Goal: Transaction & Acquisition: Purchase product/service

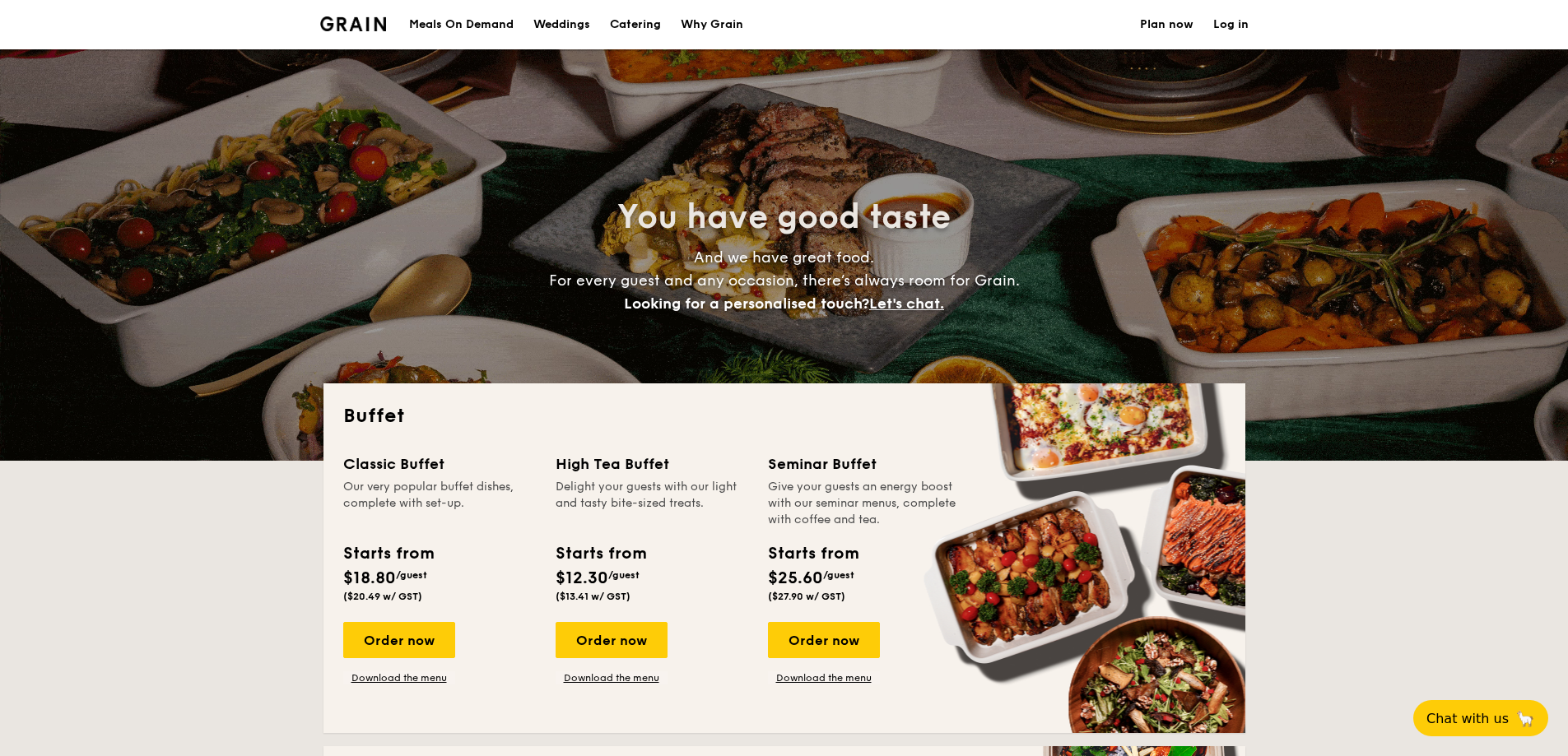
select select
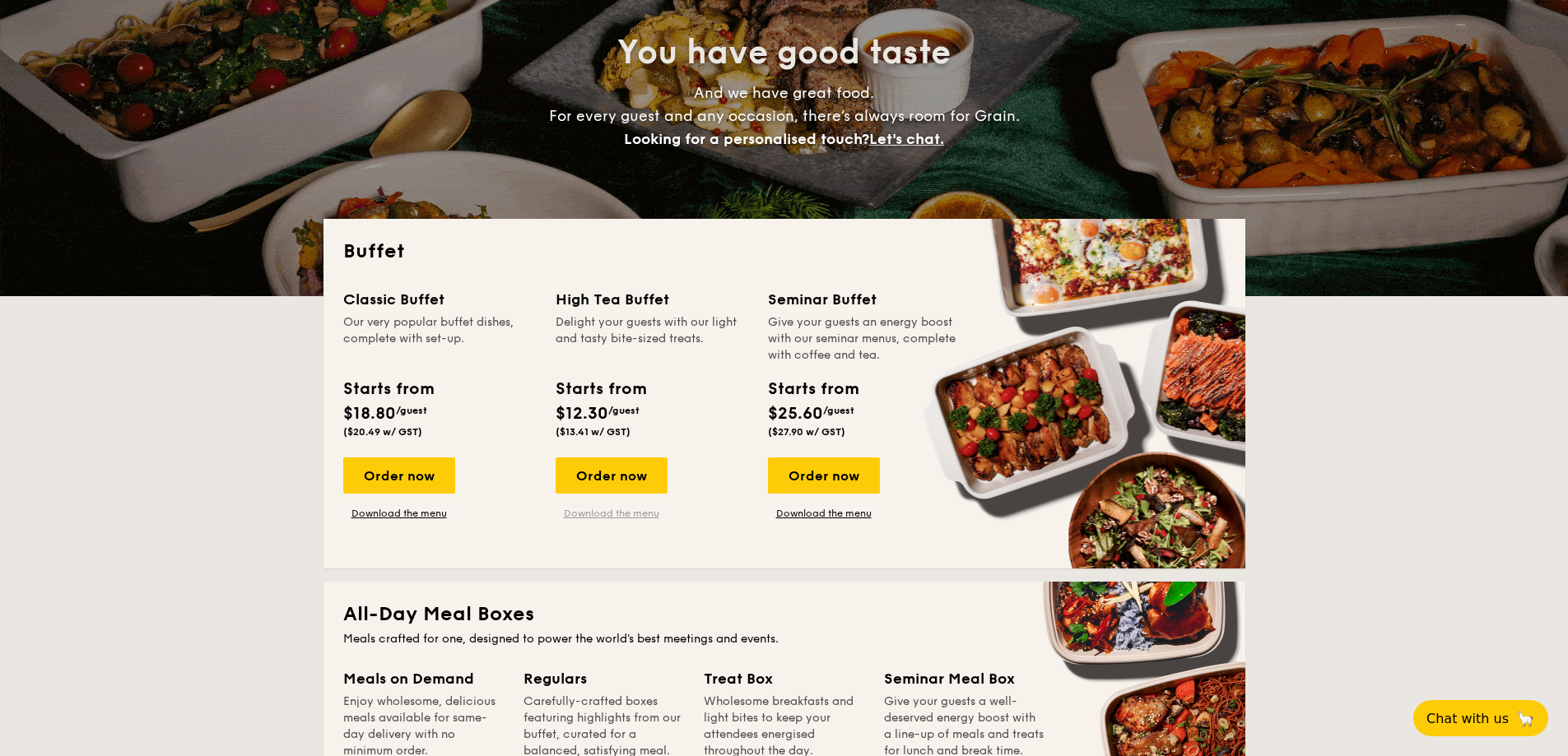
click at [642, 511] on link "Download the menu" at bounding box center [612, 514] width 112 height 13
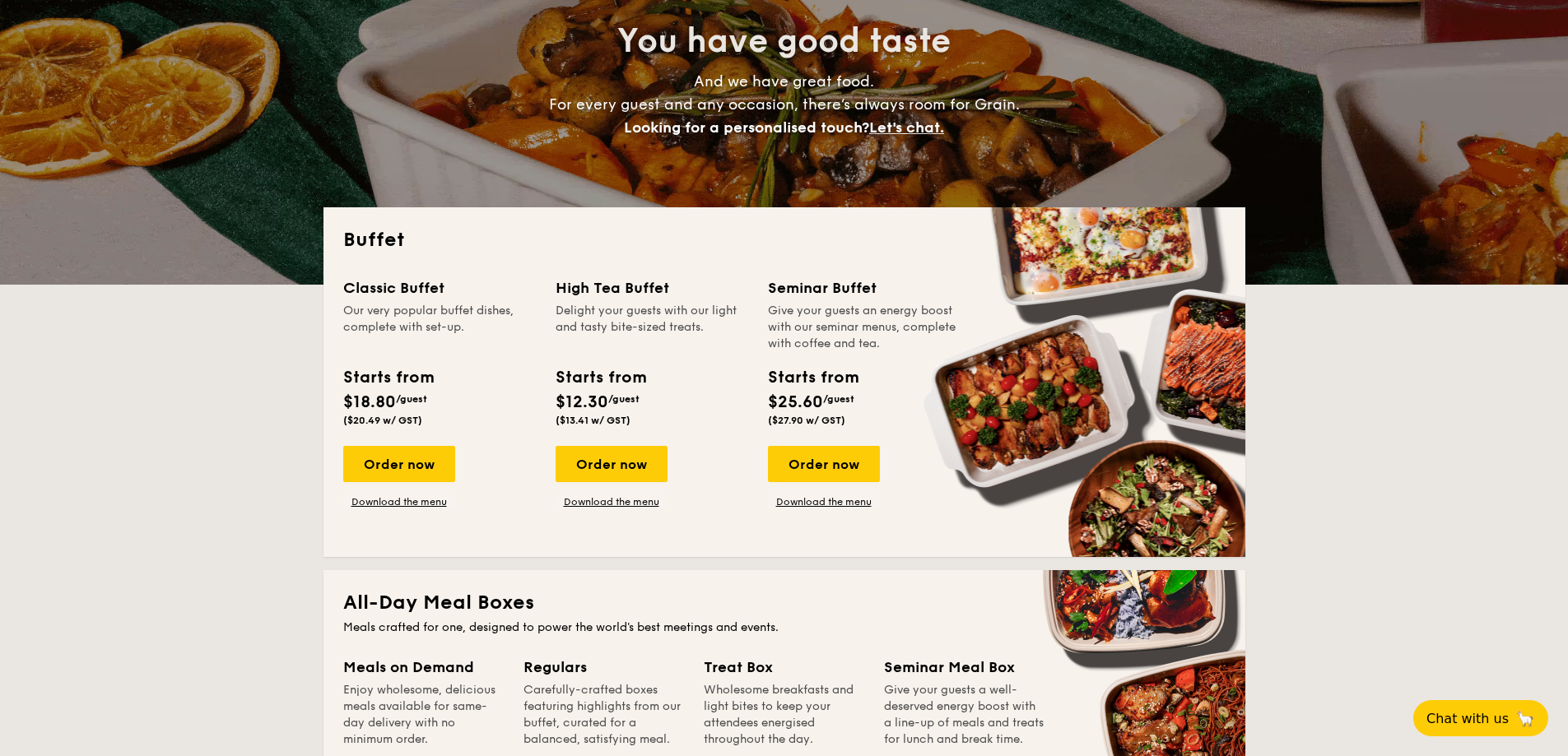
scroll to position [329, 0]
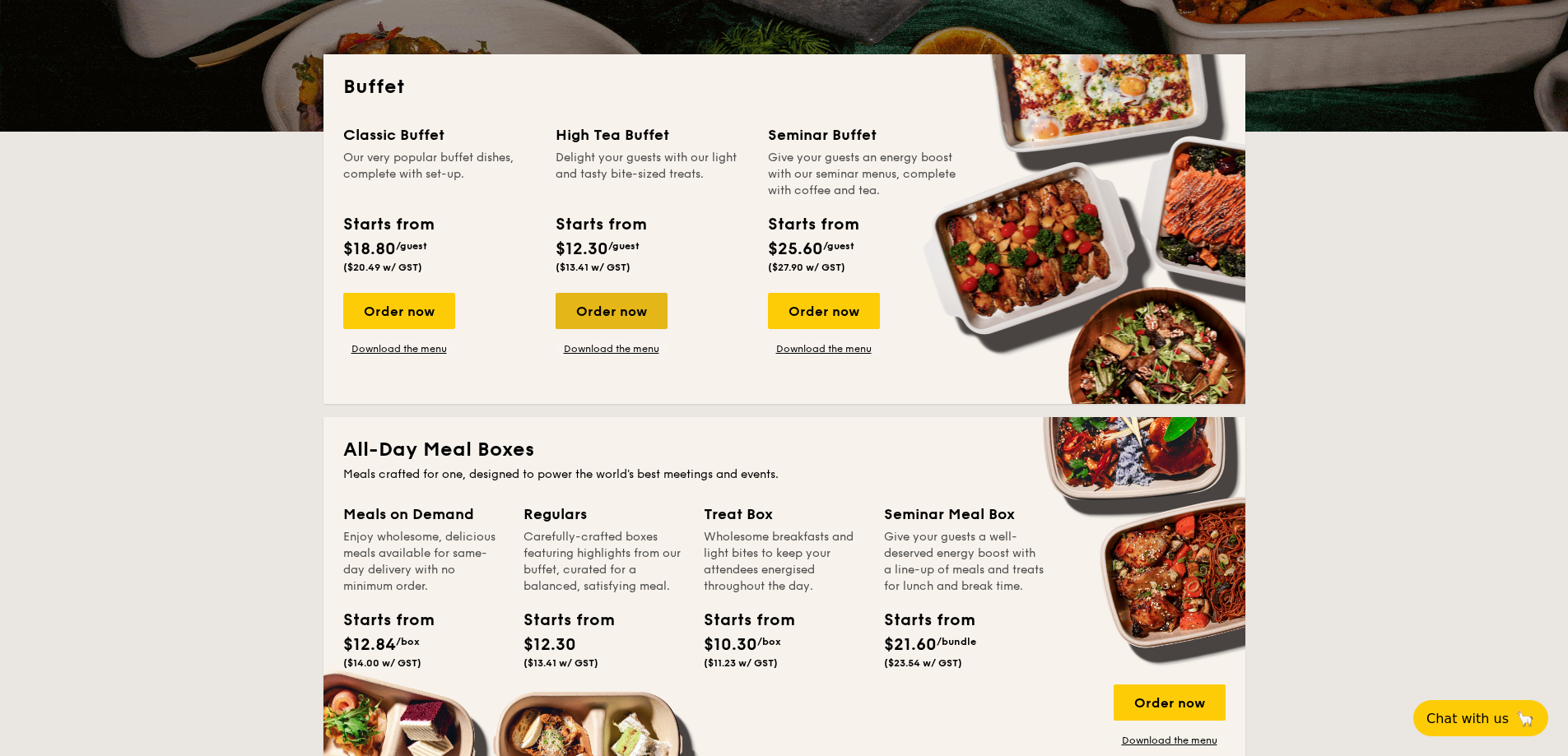
click at [609, 309] on div "Order now" at bounding box center [612, 311] width 112 height 37
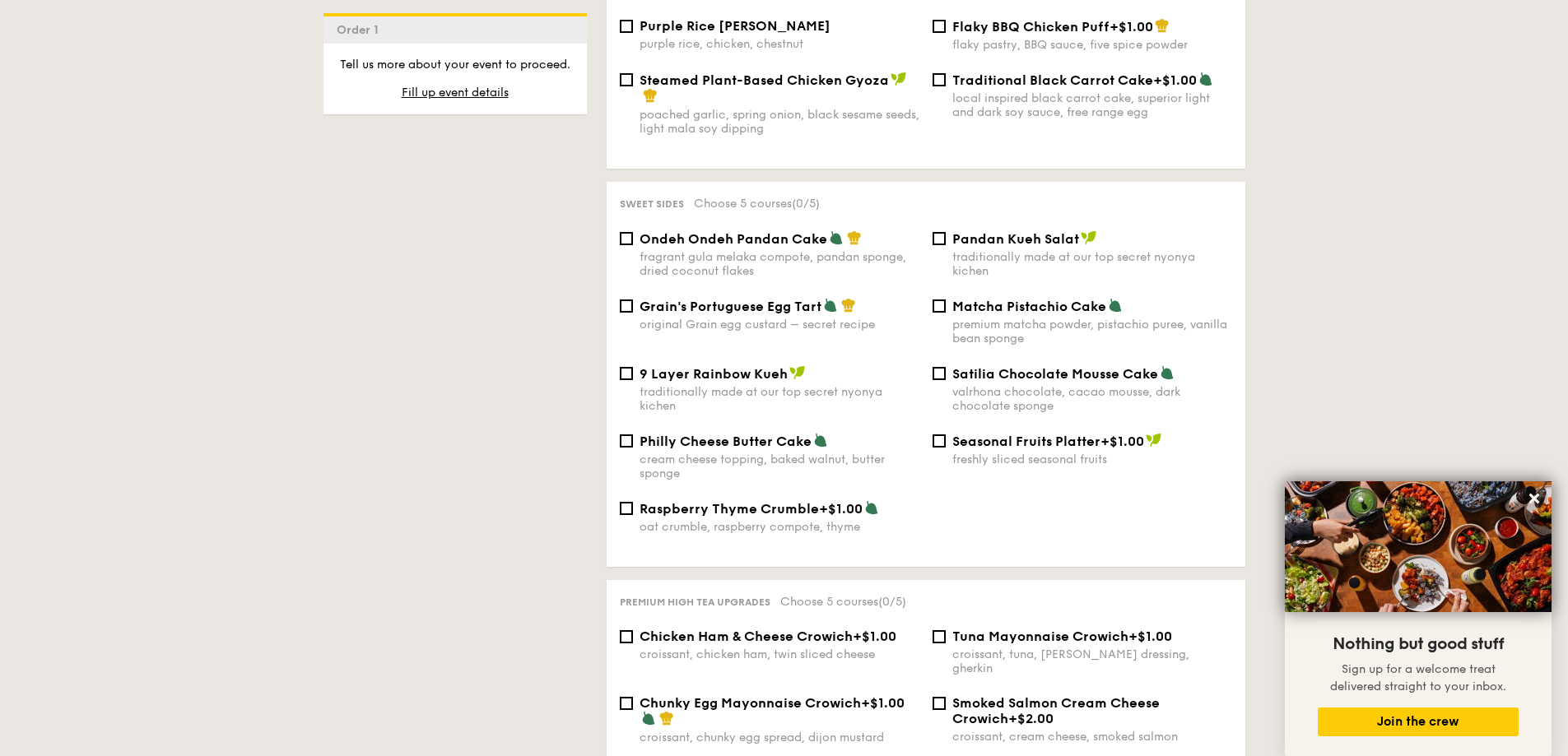
scroll to position [1227, 0]
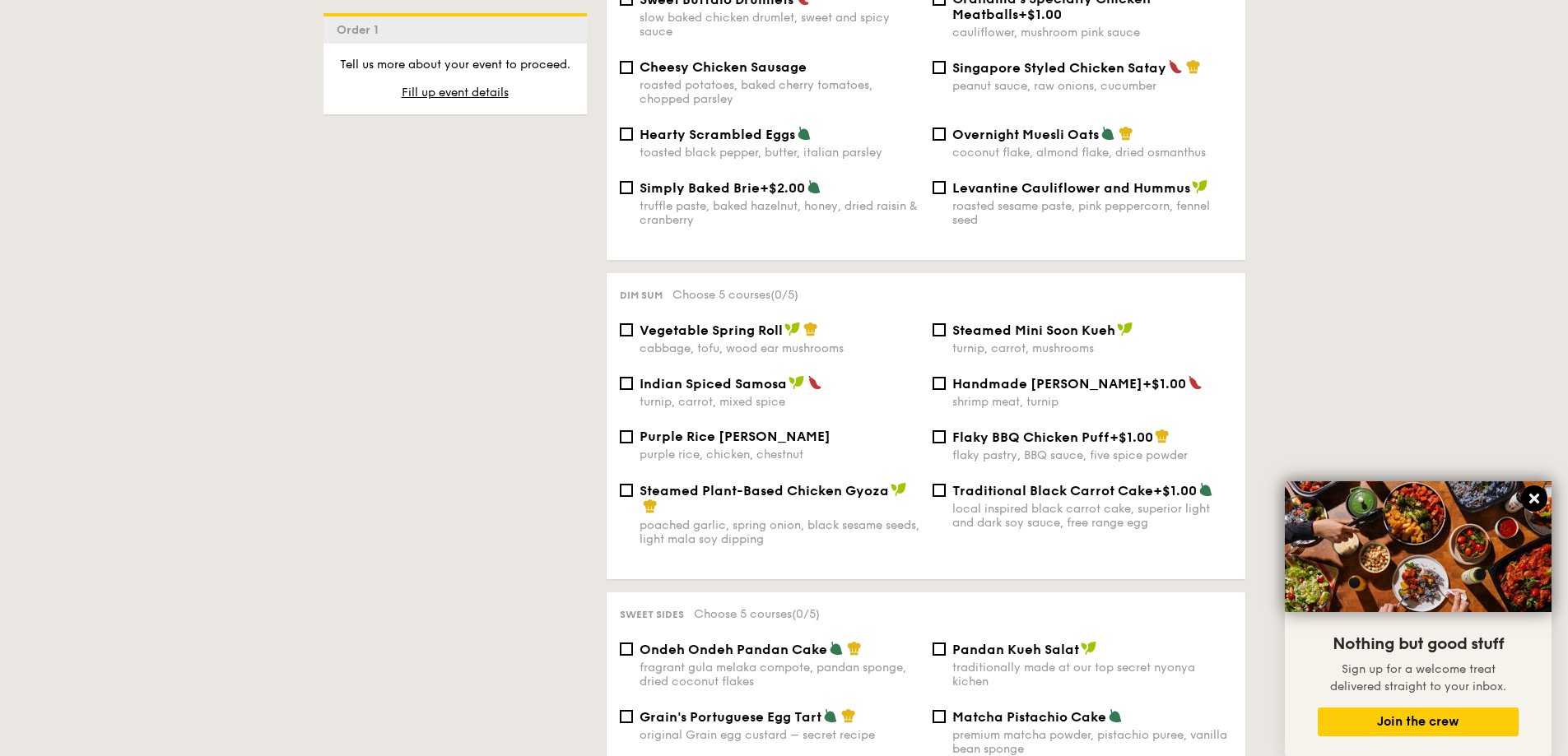
click at [1535, 492] on icon at bounding box center [1533, 498] width 14 height 14
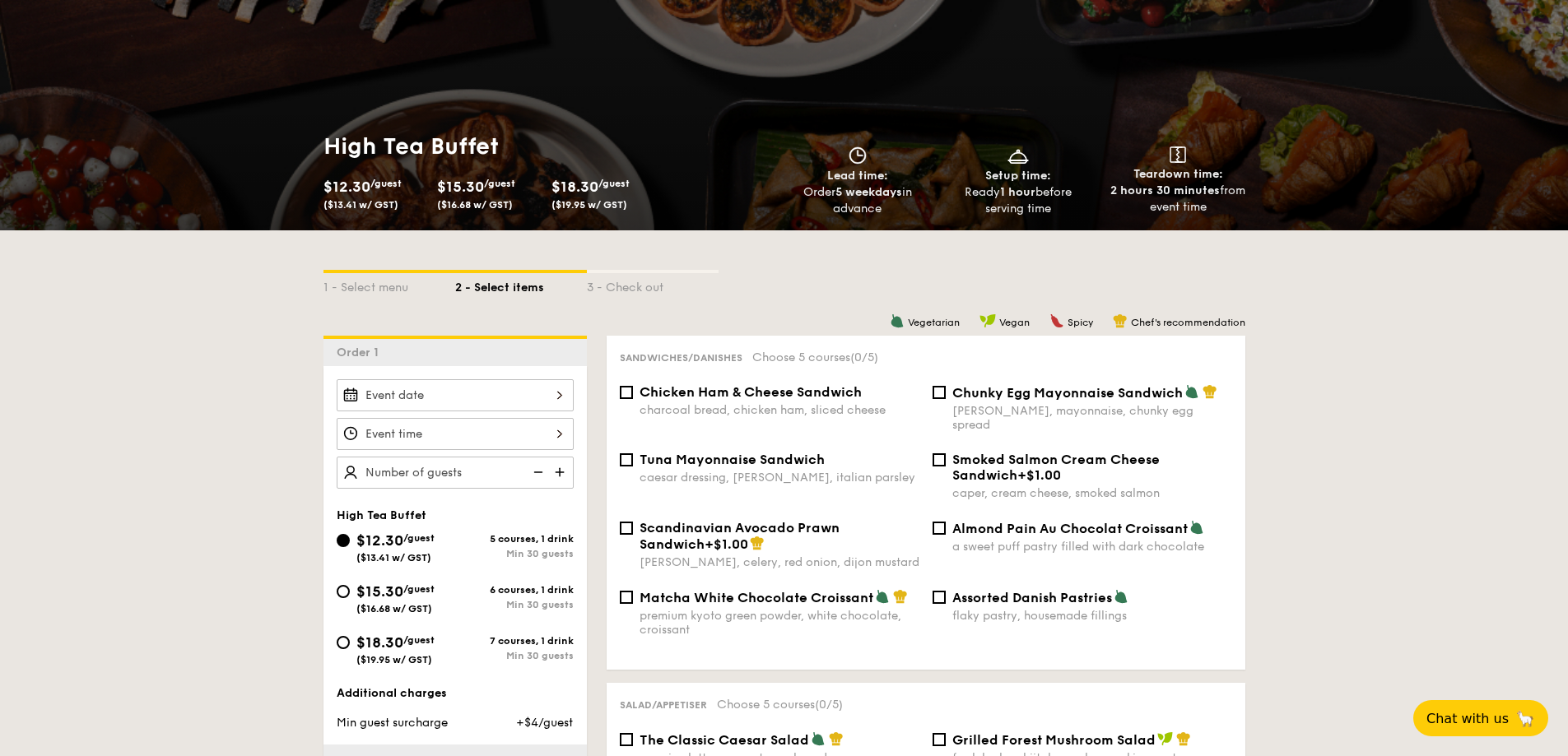
scroll to position [157, 0]
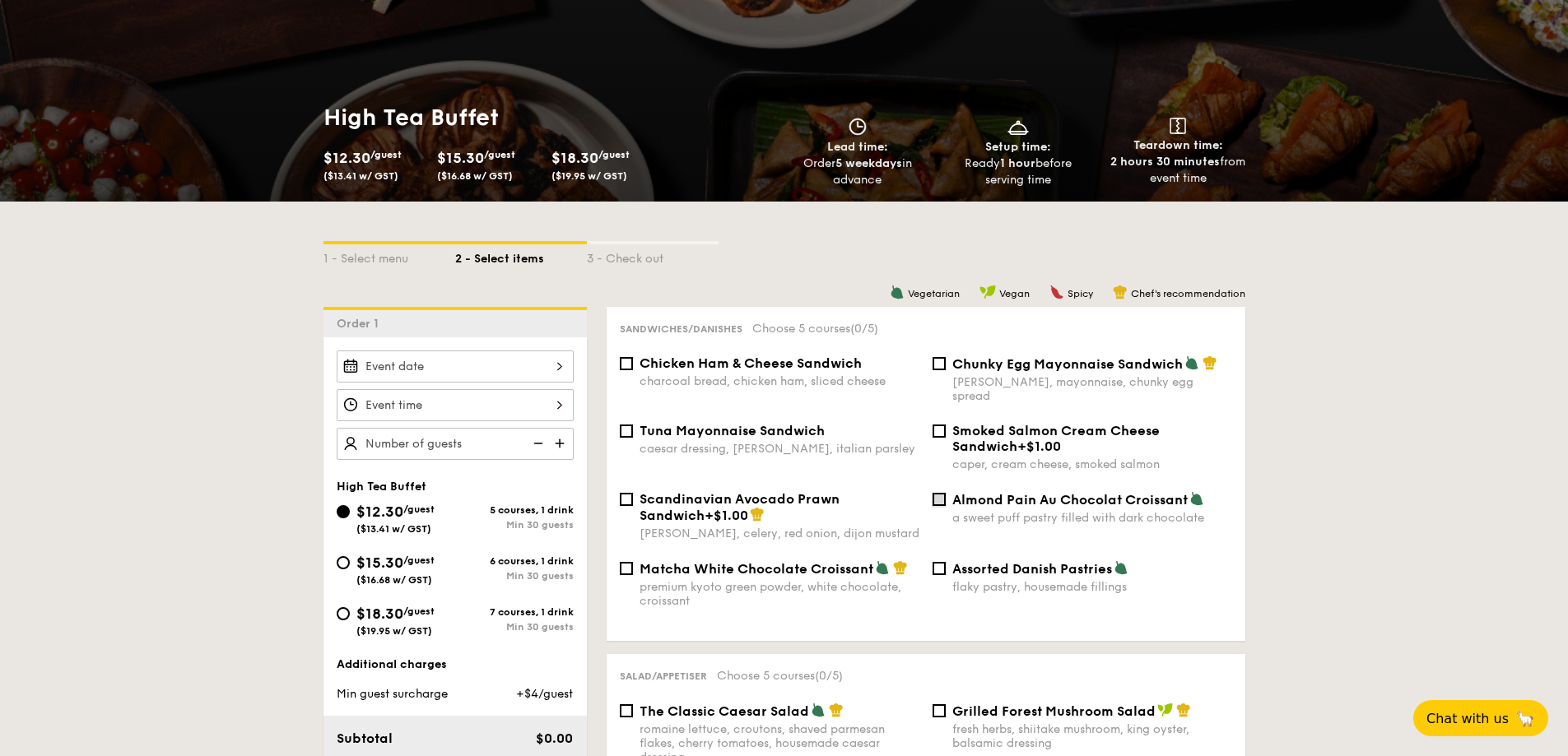
click at [943, 493] on input "Almond Pain Au Chocolat Croissant a sweet puff pastry filled with dark chocolate" at bounding box center [939, 500] width 13 height 13
checkbox input "true"
click at [624, 368] on input "Chicken Ham & Cheese Sandwich charcoal bread, chicken ham, sliced cheese" at bounding box center [627, 364] width 13 height 13
checkbox input "true"
click at [633, 560] on div "Matcha White Chocolate Croissant premium kyoto green powder, white chocolate, c…" at bounding box center [770, 585] width 313 height 48
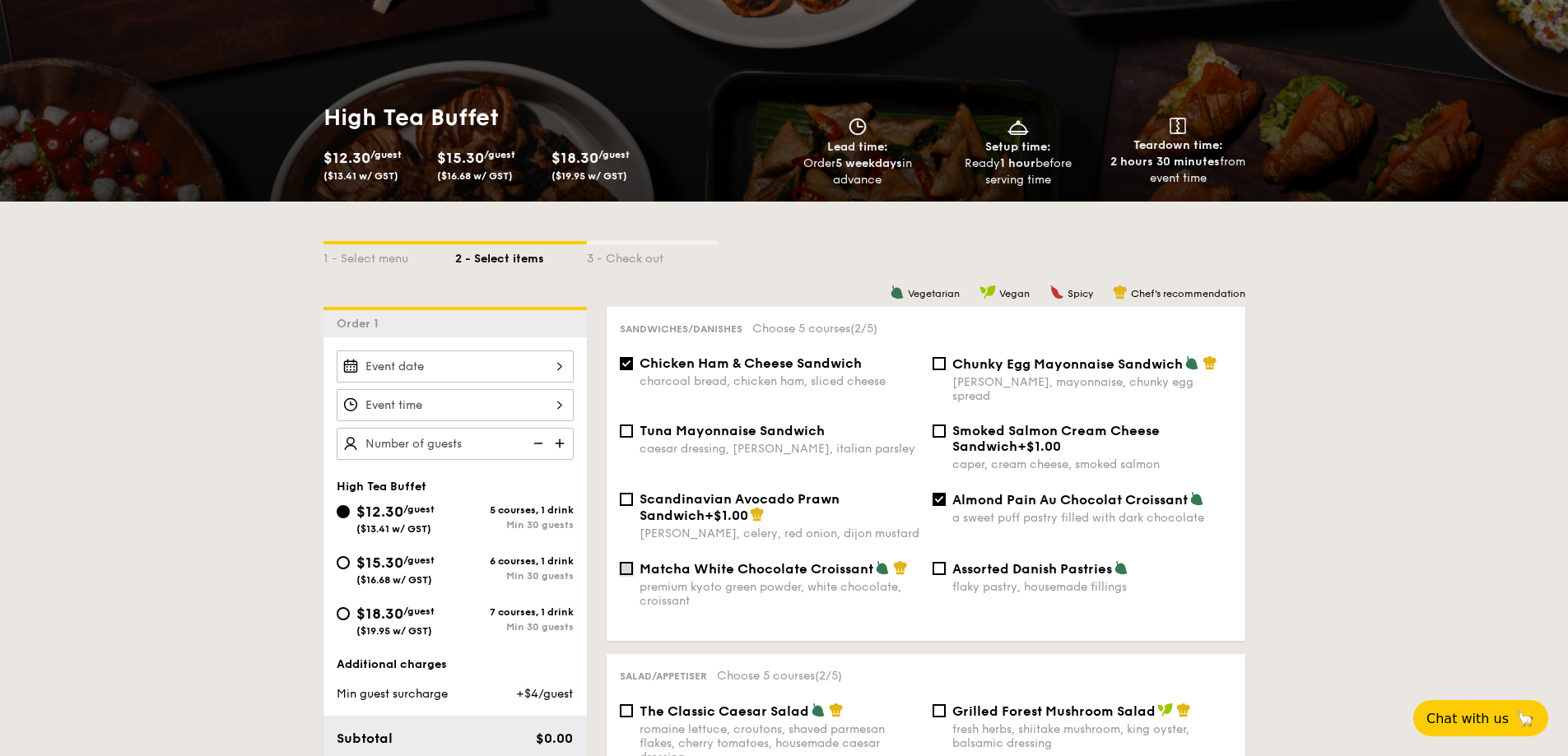
click at [625, 562] on input "Matcha White Chocolate Croissant premium kyoto green powder, white chocolate, c…" at bounding box center [627, 569] width 13 height 13
checkbox input "true"
click at [629, 425] on input "Tuna Mayonnaise Sandwich caesar dressing, [GEOGRAPHIC_DATA], italian parsley" at bounding box center [627, 431] width 13 height 13
checkbox input "true"
click at [937, 362] on input "Chunky Egg Mayonnaise Sandwich dijon mustard, mayonnaise, chunky egg spread" at bounding box center [939, 364] width 13 height 13
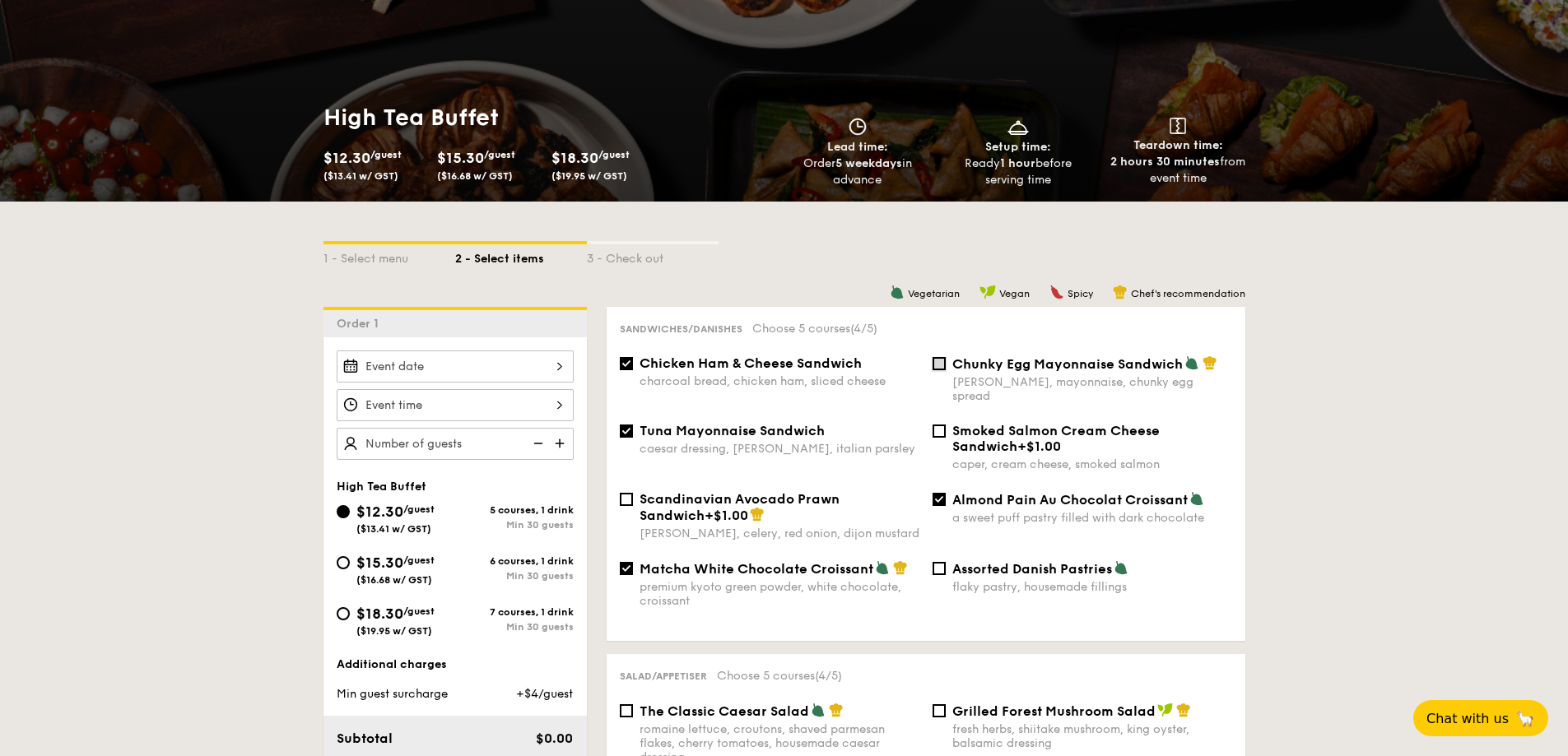
checkbox input "true"
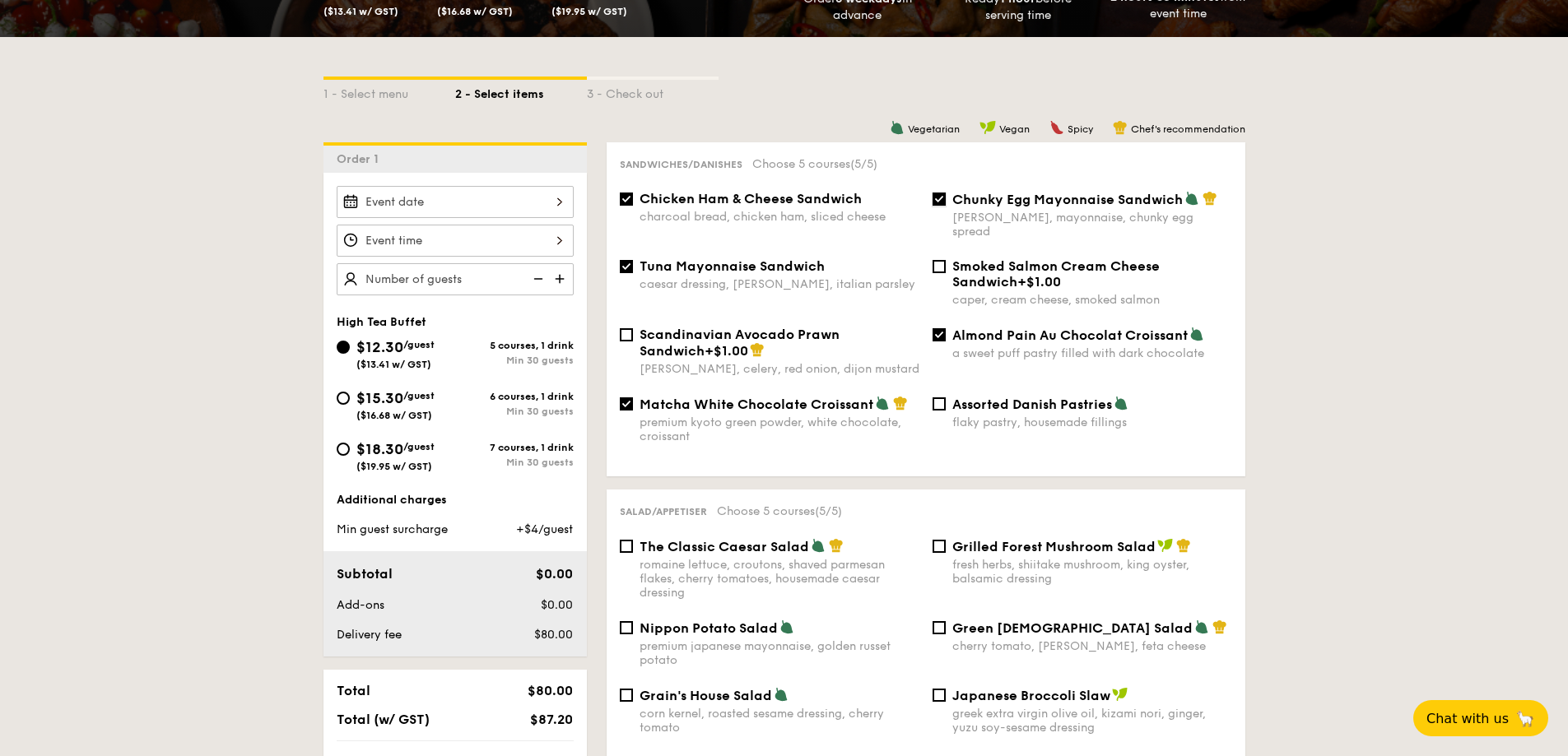
scroll to position [404, 0]
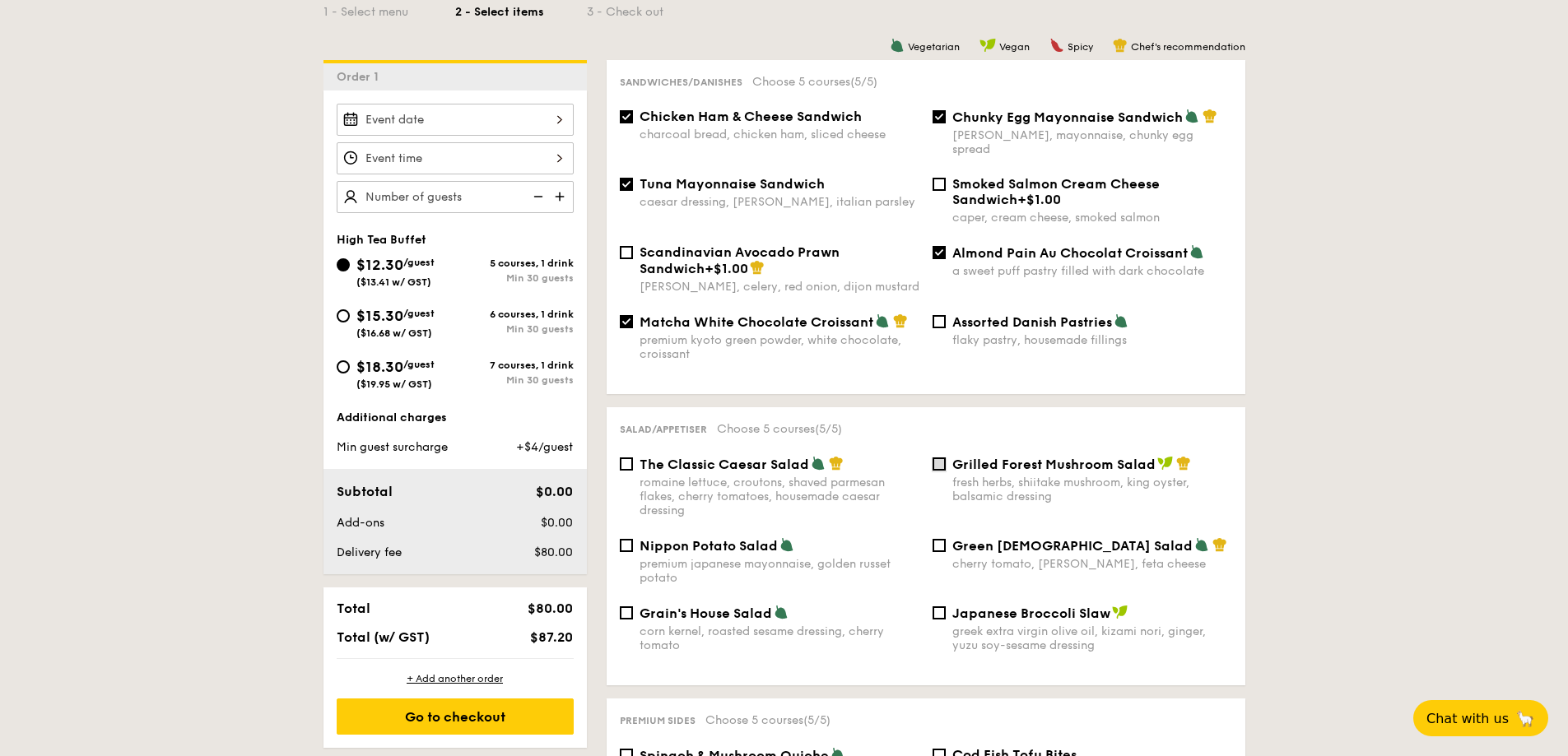
click at [938, 457] on input "Grilled Forest Mushroom Salad fresh herbs, shiitake mushroom, king oyster, bals…" at bounding box center [939, 464] width 13 height 13
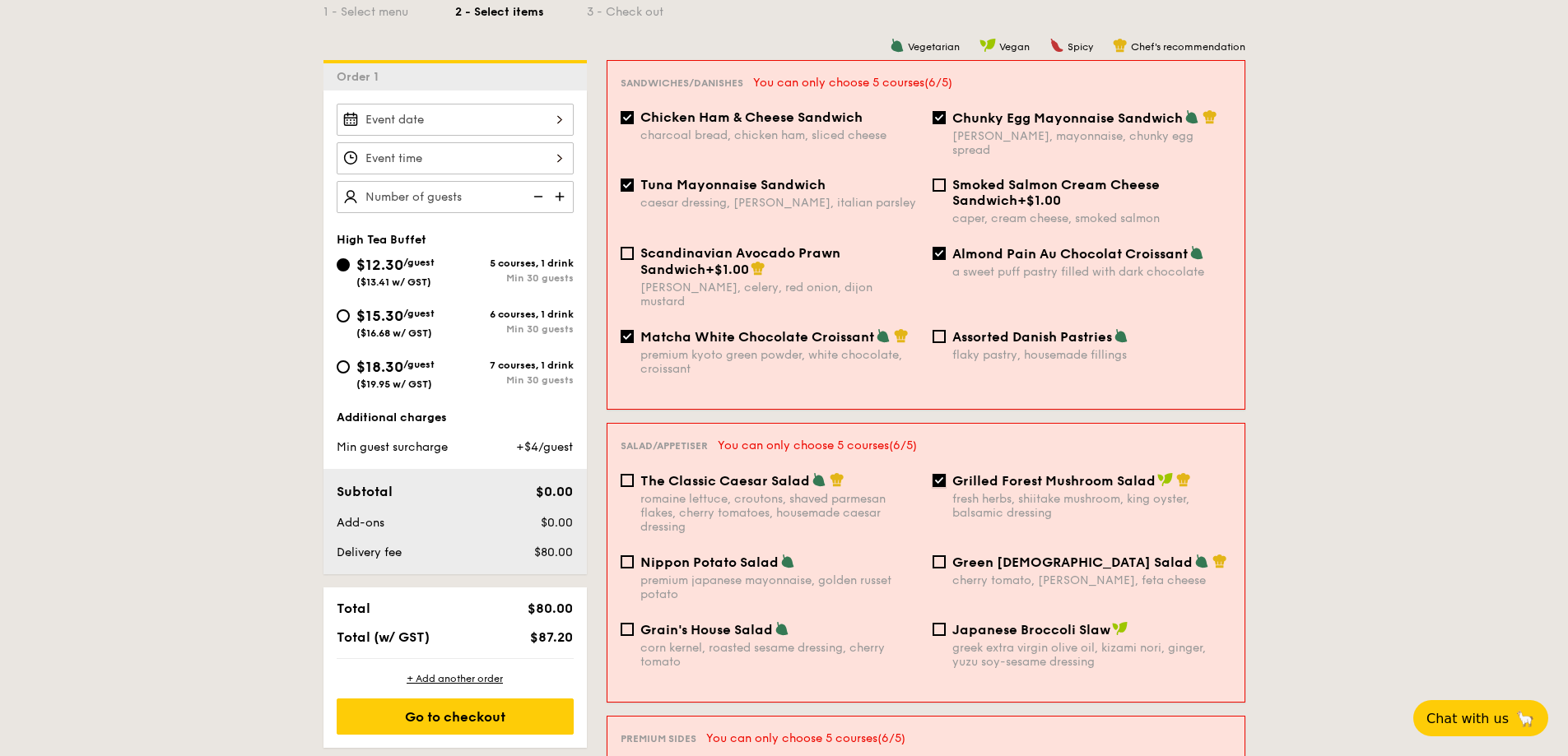
click at [936, 474] on input "Grilled Forest Mushroom Salad fresh herbs, shiitake mushroom, king oyster, bals…" at bounding box center [939, 481] width 13 height 13
checkbox input "false"
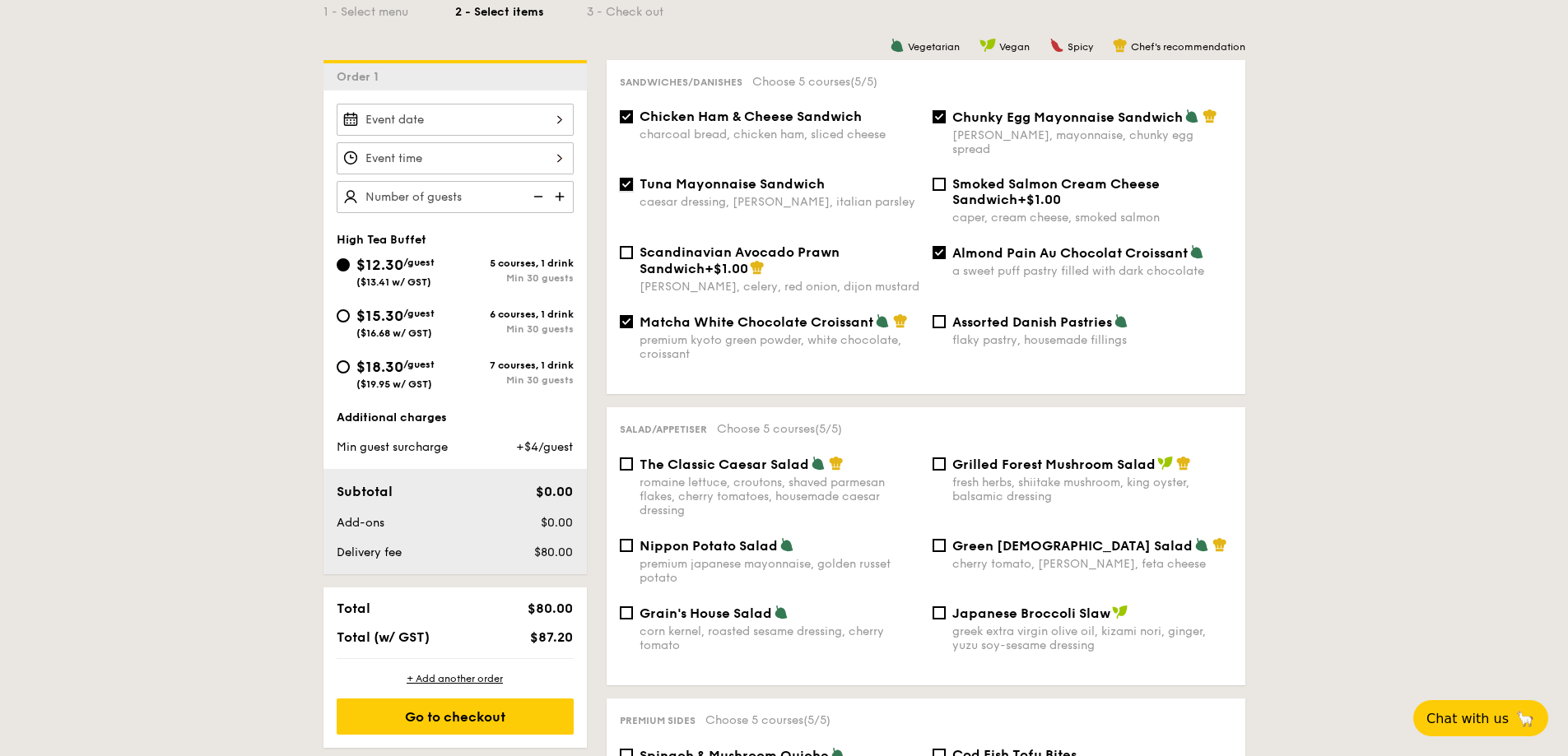
click at [629, 178] on input "Tuna Mayonnaise Sandwich caesar dressing, [GEOGRAPHIC_DATA], italian parsley" at bounding box center [627, 185] width 13 height 13
checkbox input "false"
click at [938, 114] on input "Chunky Egg Mayonnaise Sandwich dijon mustard, mayonnaise, chunky egg spread" at bounding box center [939, 117] width 13 height 13
click at [939, 115] on input "Chunky Egg Mayonnaise Sandwich dijon mustard, mayonnaise, chunky egg spread" at bounding box center [939, 117] width 13 height 13
checkbox input "true"
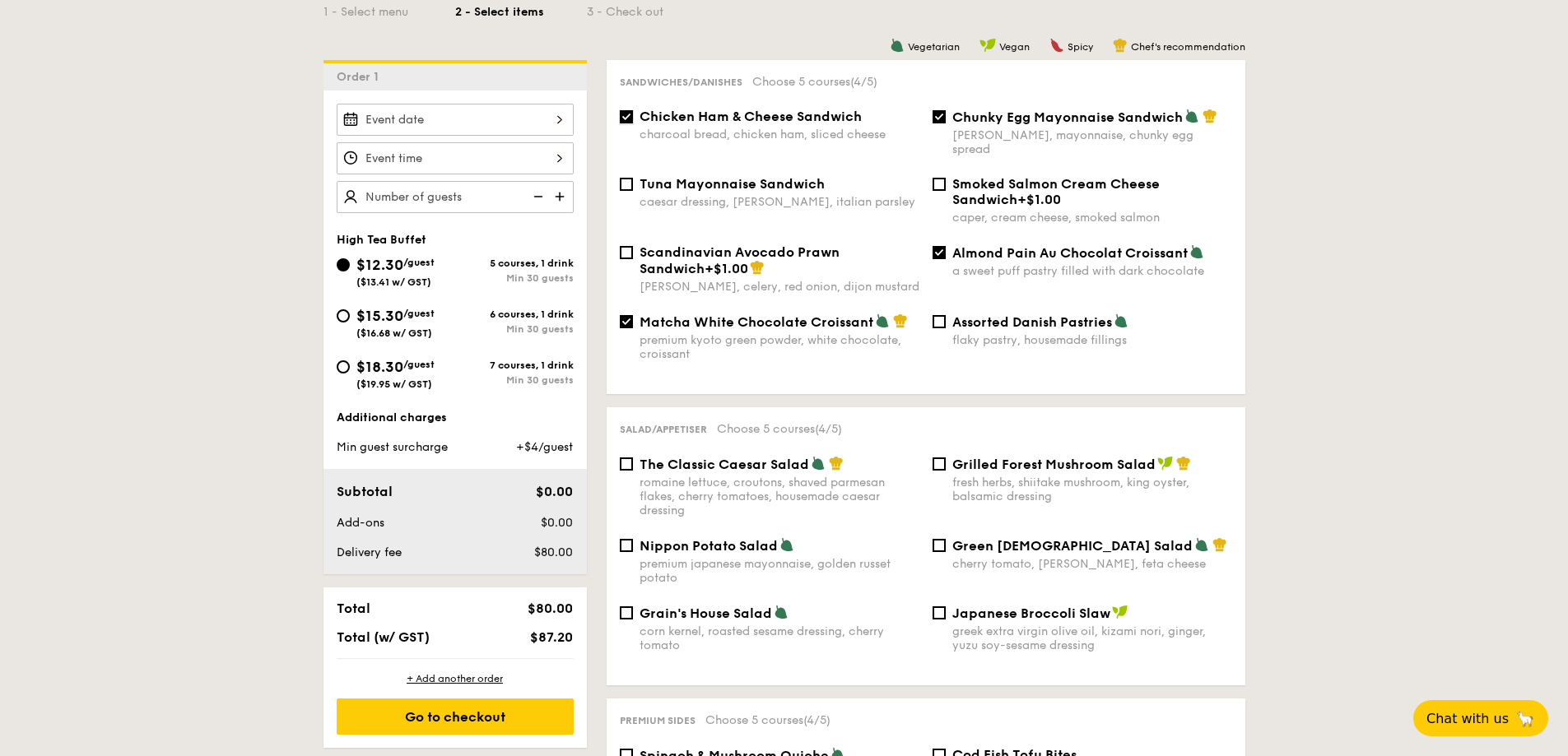
click at [631, 116] on input "Chicken Ham & Cheese Sandwich charcoal bread, chicken ham, sliced cheese" at bounding box center [627, 117] width 13 height 13
checkbox input "false"
click at [626, 315] on input "Matcha White Chocolate Croissant premium kyoto green powder, white chocolate, c…" at bounding box center [627, 322] width 13 height 13
checkbox input "false"
click at [934, 247] on input "Almond Pain Au Chocolat Croissant a sweet puff pastry filled with dark chocolate" at bounding box center [939, 253] width 13 height 13
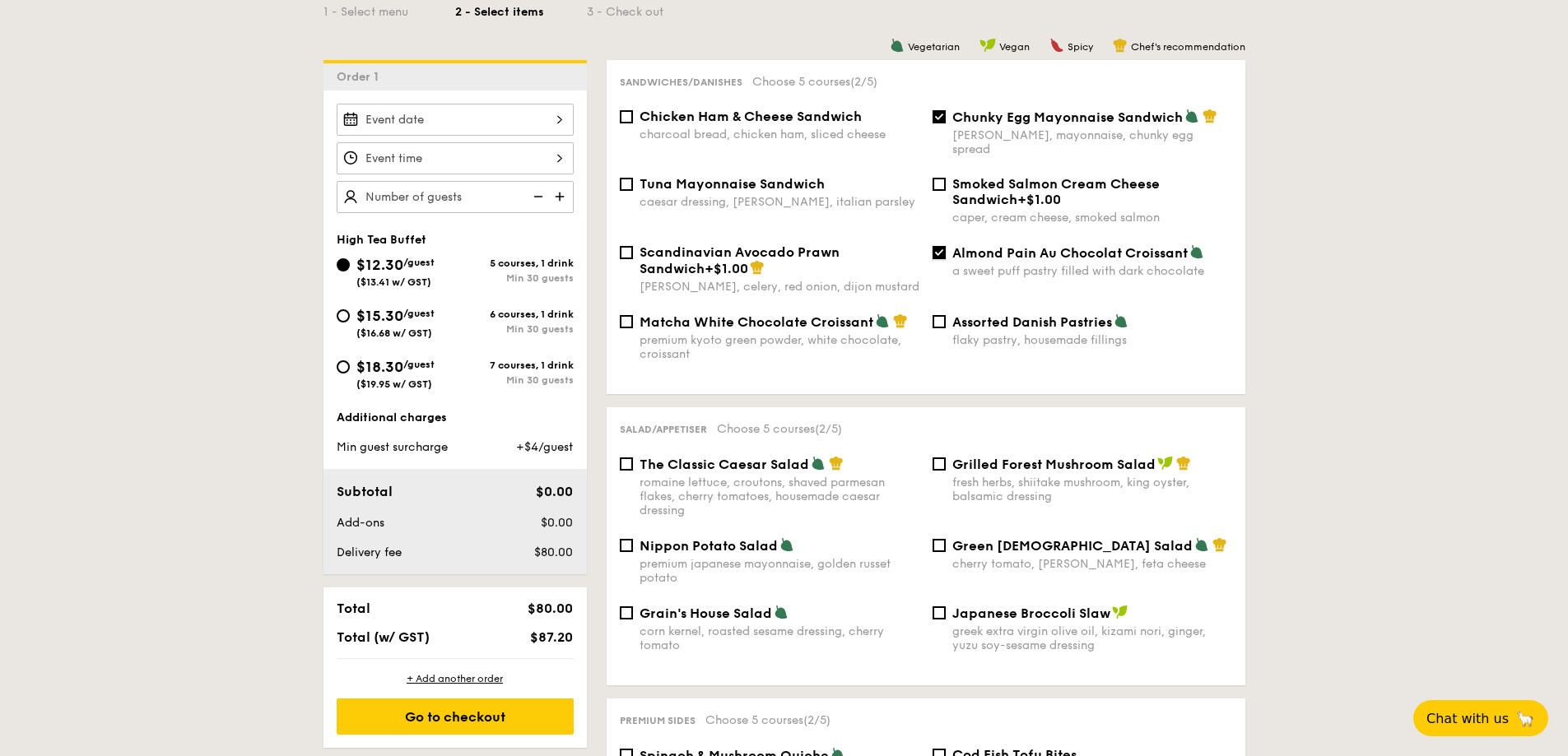
checkbox input "false"
click at [625, 315] on input "Matcha White Chocolate Croissant premium kyoto green powder, white chocolate, c…" at bounding box center [627, 322] width 13 height 13
checkbox input "true"
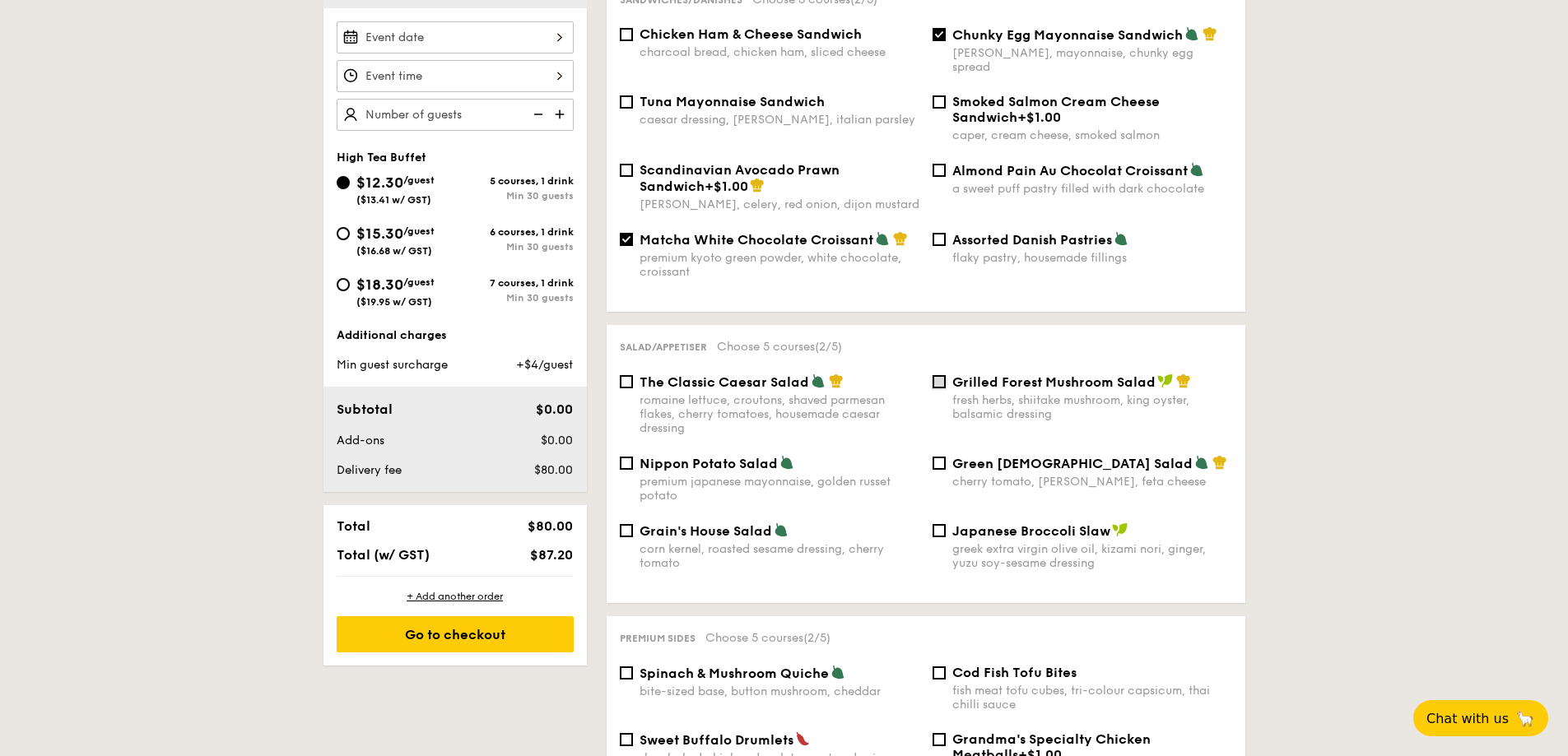
click at [938, 376] on input "Grilled Forest Mushroom Salad fresh herbs, shiitake mushroom, king oyster, bals…" at bounding box center [939, 382] width 13 height 13
checkbox input "true"
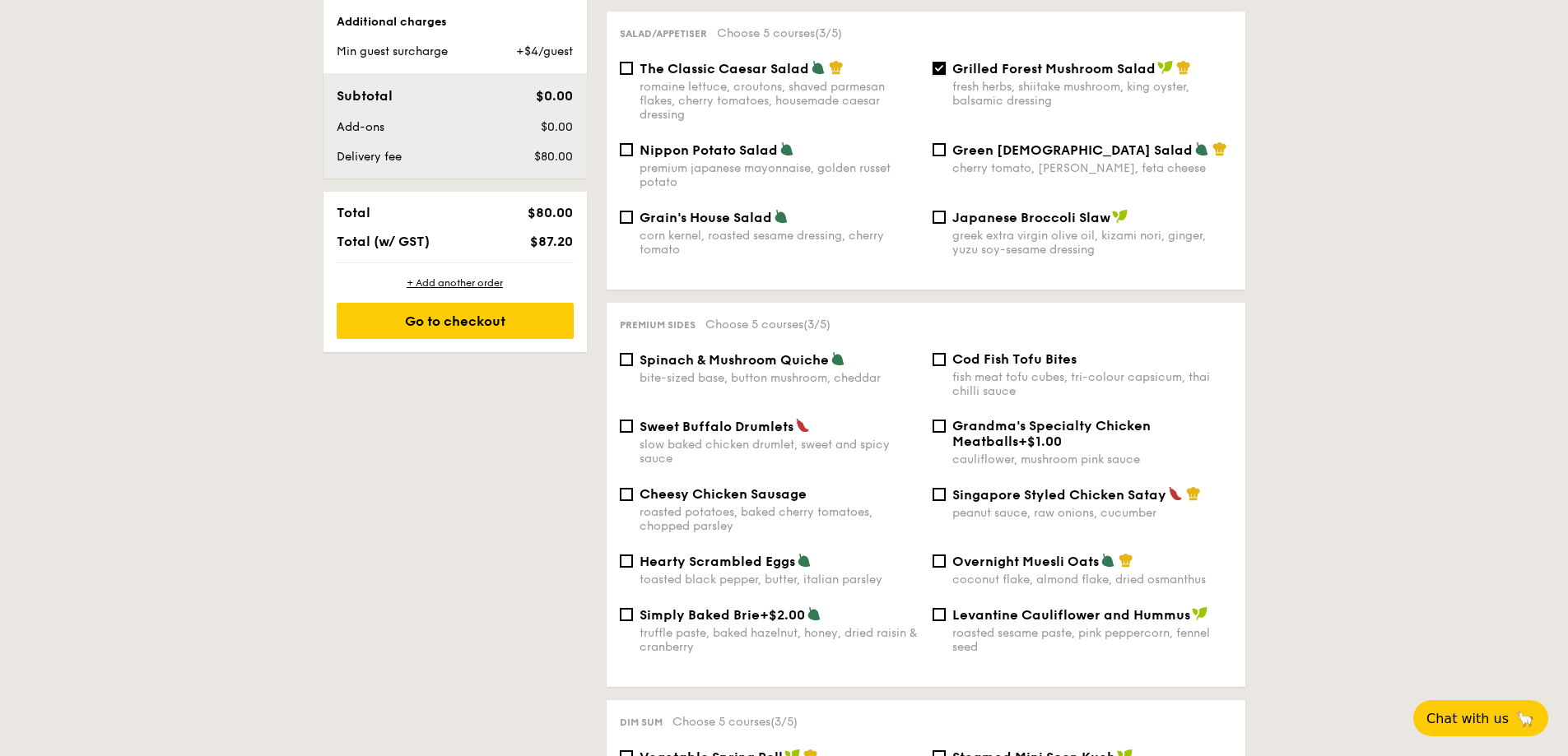
scroll to position [816, 0]
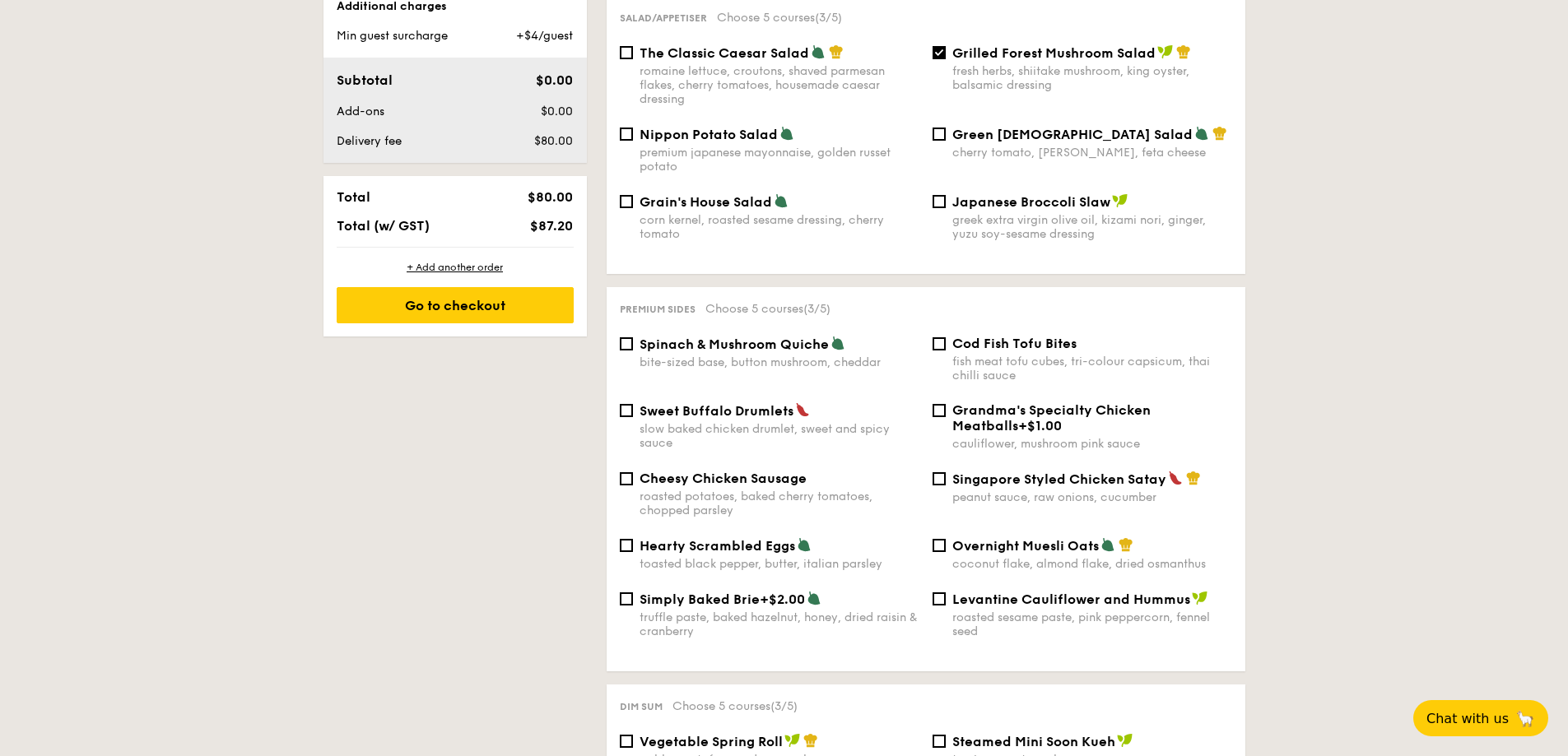
click at [948, 471] on div "Singapore Styled Chicken Satay peanut sauce, raw onions, cucumber" at bounding box center [1083, 487] width 313 height 34
click at [943, 473] on input "Singapore Styled Chicken Satay peanut sauce, raw onions, cucumber" at bounding box center [939, 480] width 13 height 13
checkbox input "true"
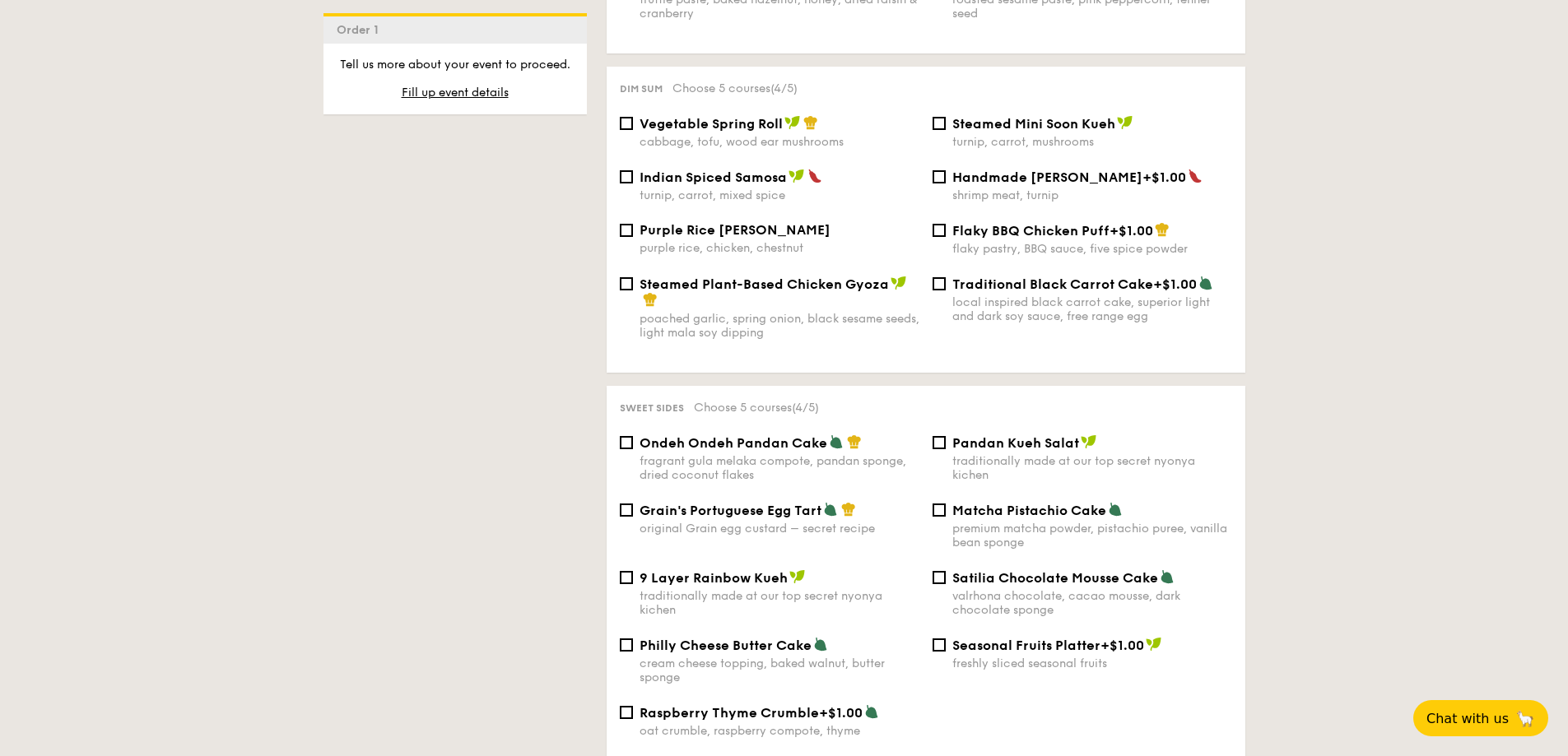
scroll to position [1474, 0]
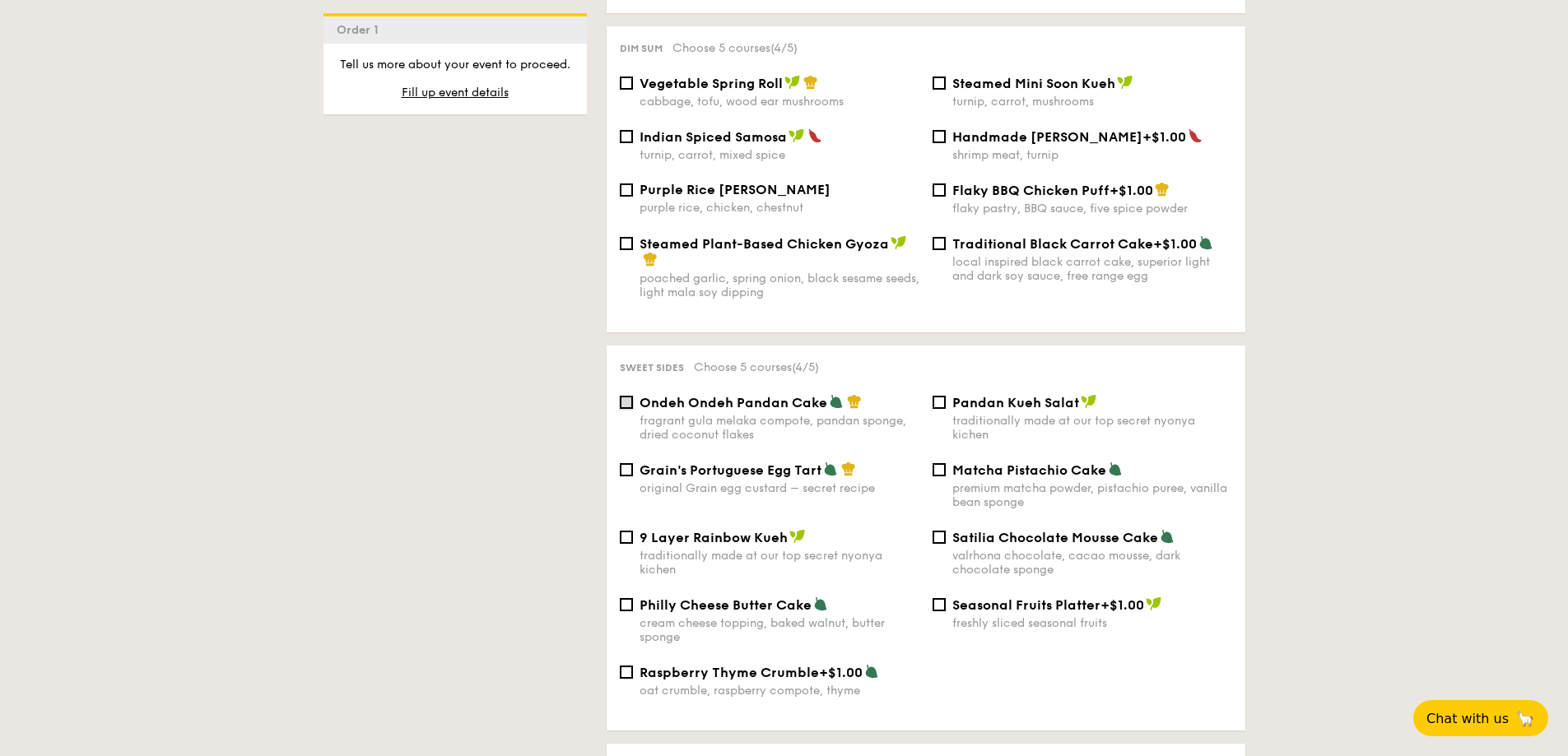
click at [625, 396] on input "Ondeh Ondeh Pandan Cake fragrant [PERSON_NAME] melaka compote, pandan sponge, d…" at bounding box center [627, 403] width 13 height 13
checkbox input "true"
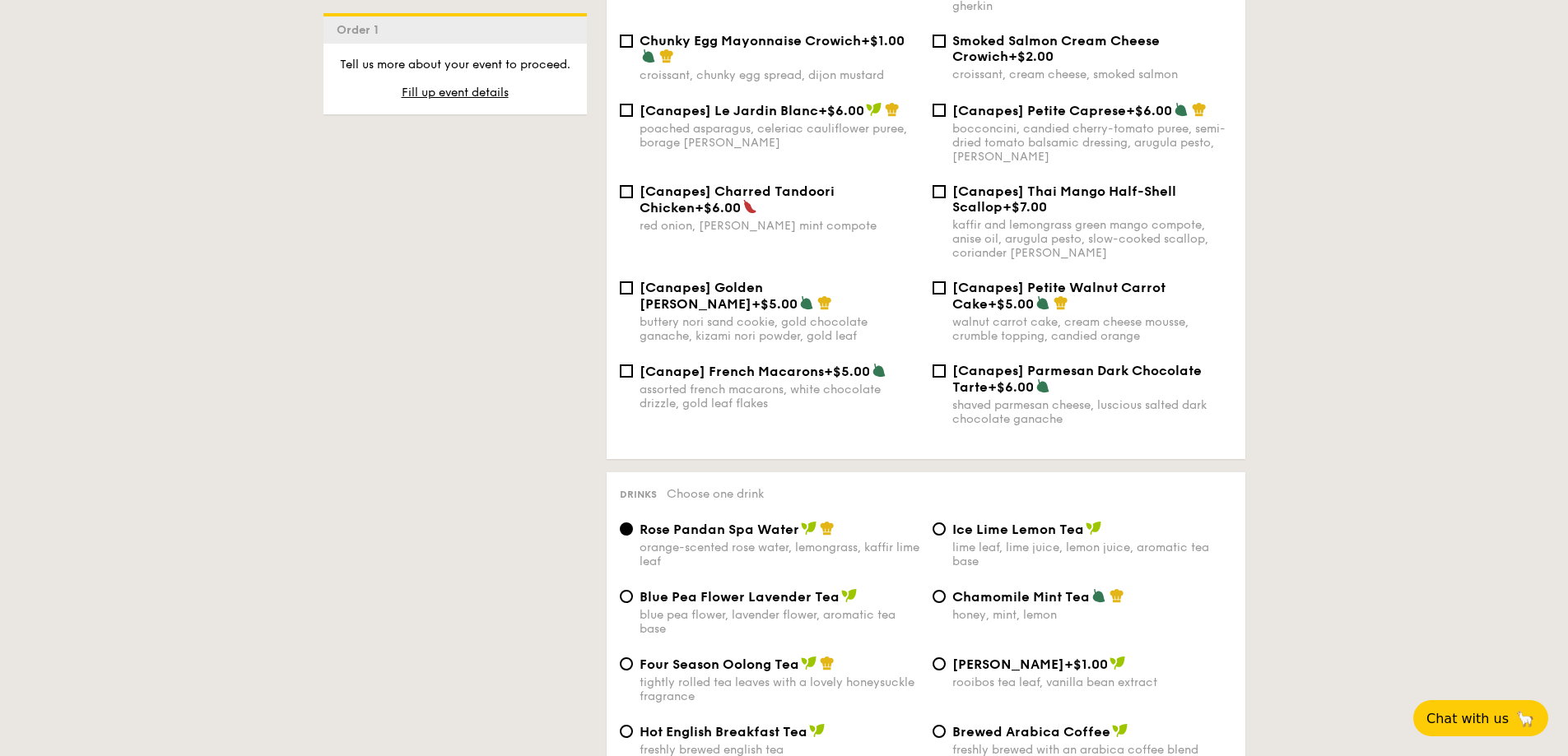
scroll to position [2380, 0]
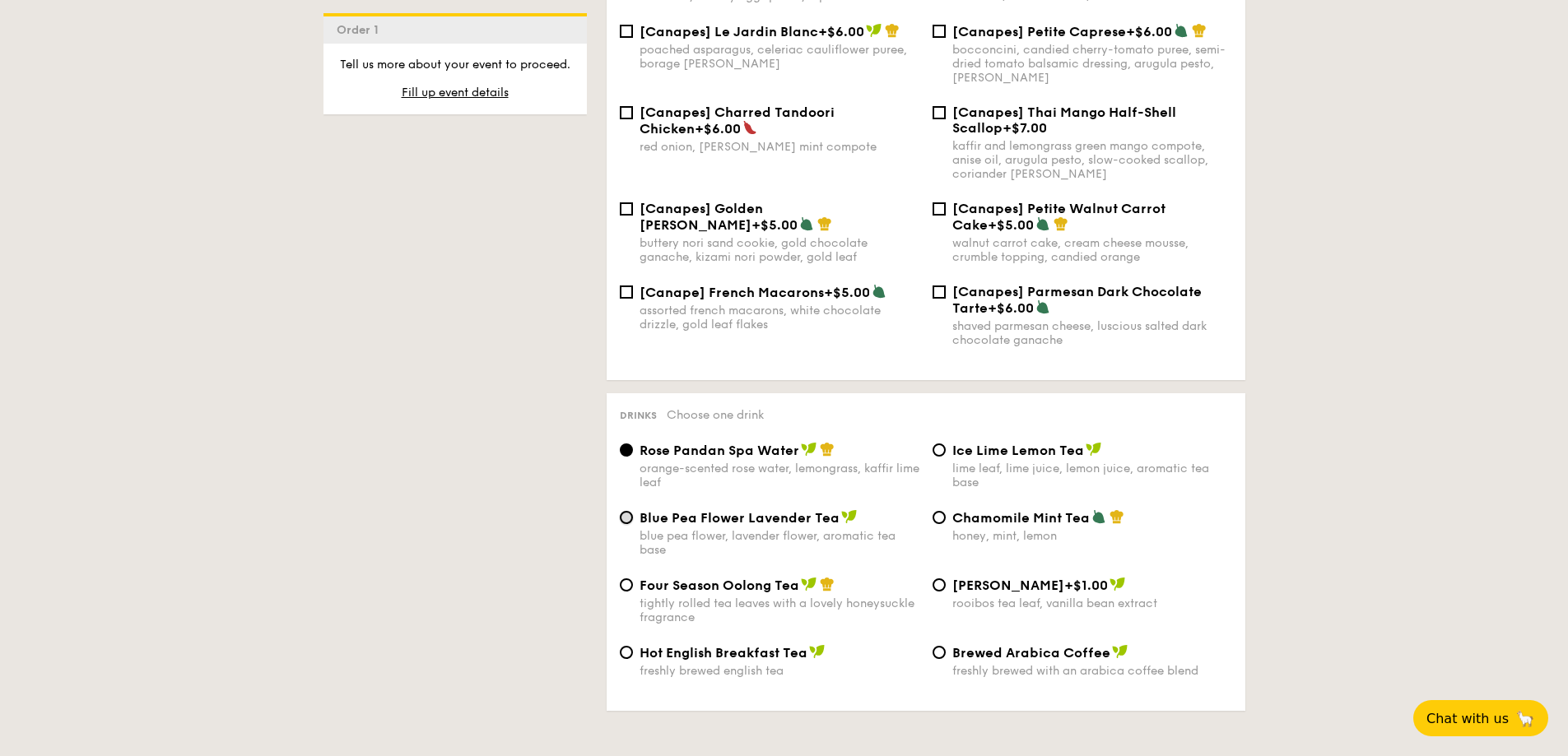
click at [620, 511] on input "Blue Pea Flower Lavender Tea blue pea flower, lavender flower, aromatic tea base" at bounding box center [627, 518] width 13 height 13
radio input "true"
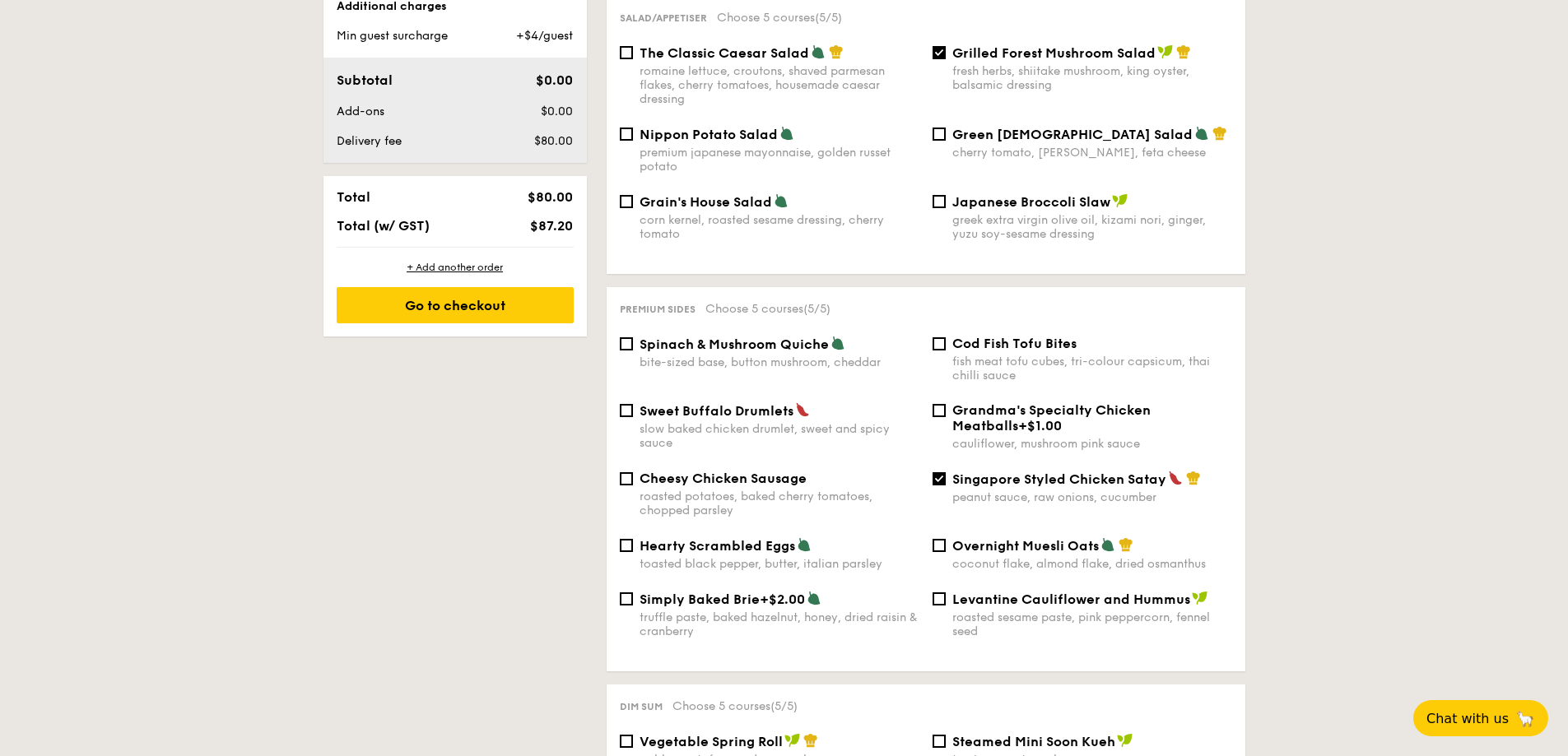
scroll to position [404, 0]
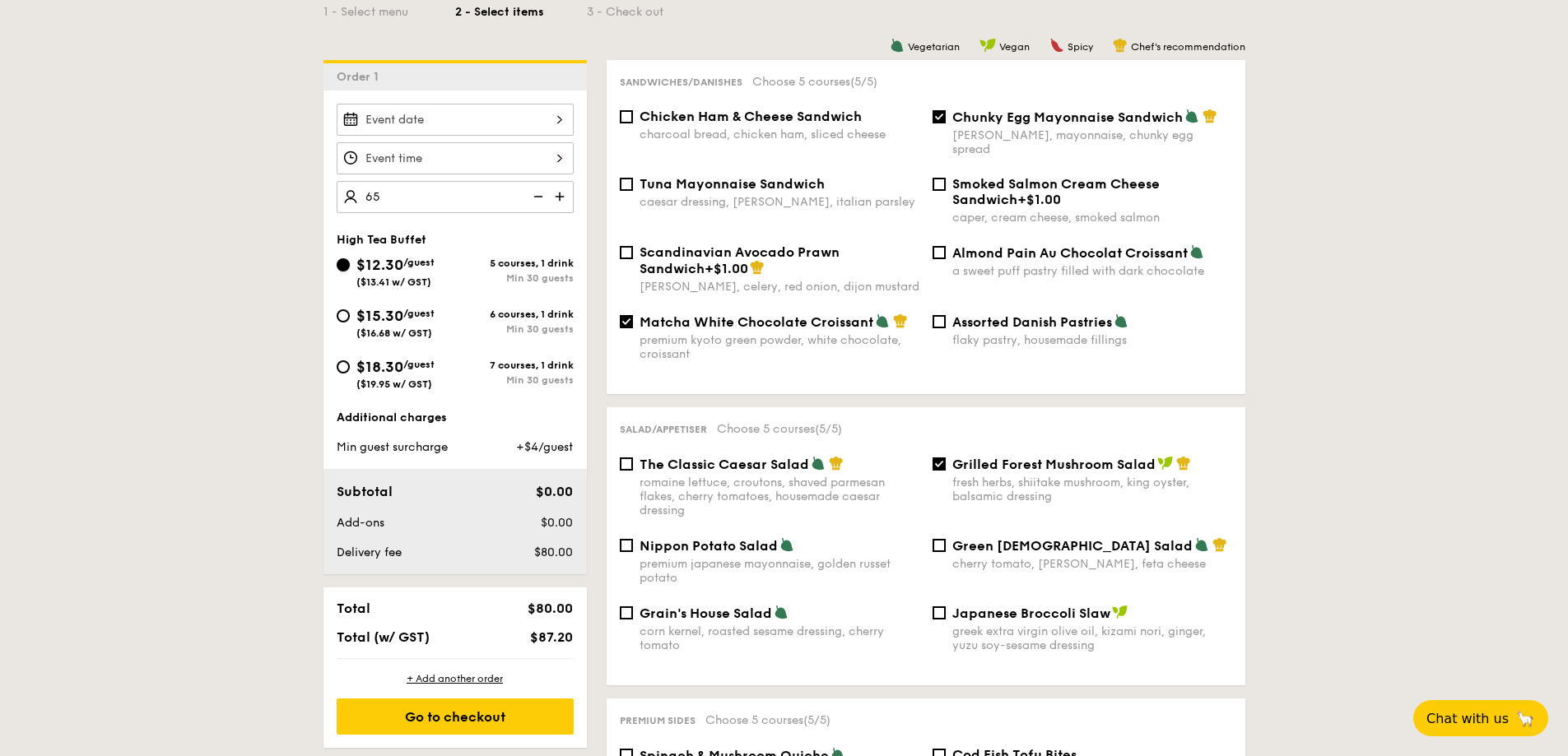
type input "65 guests"
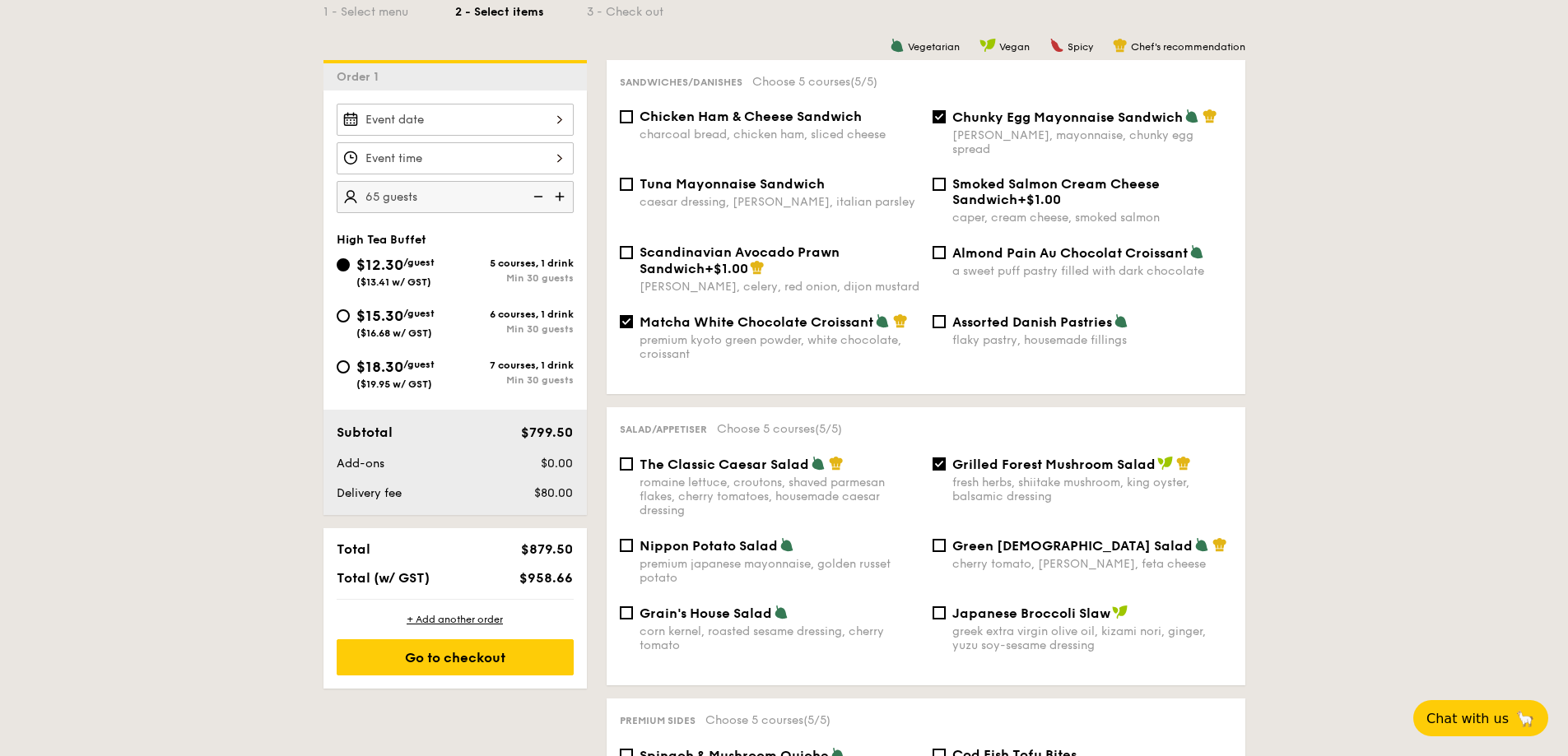
click at [474, 656] on div "Go to checkout" at bounding box center [456, 658] width 237 height 37
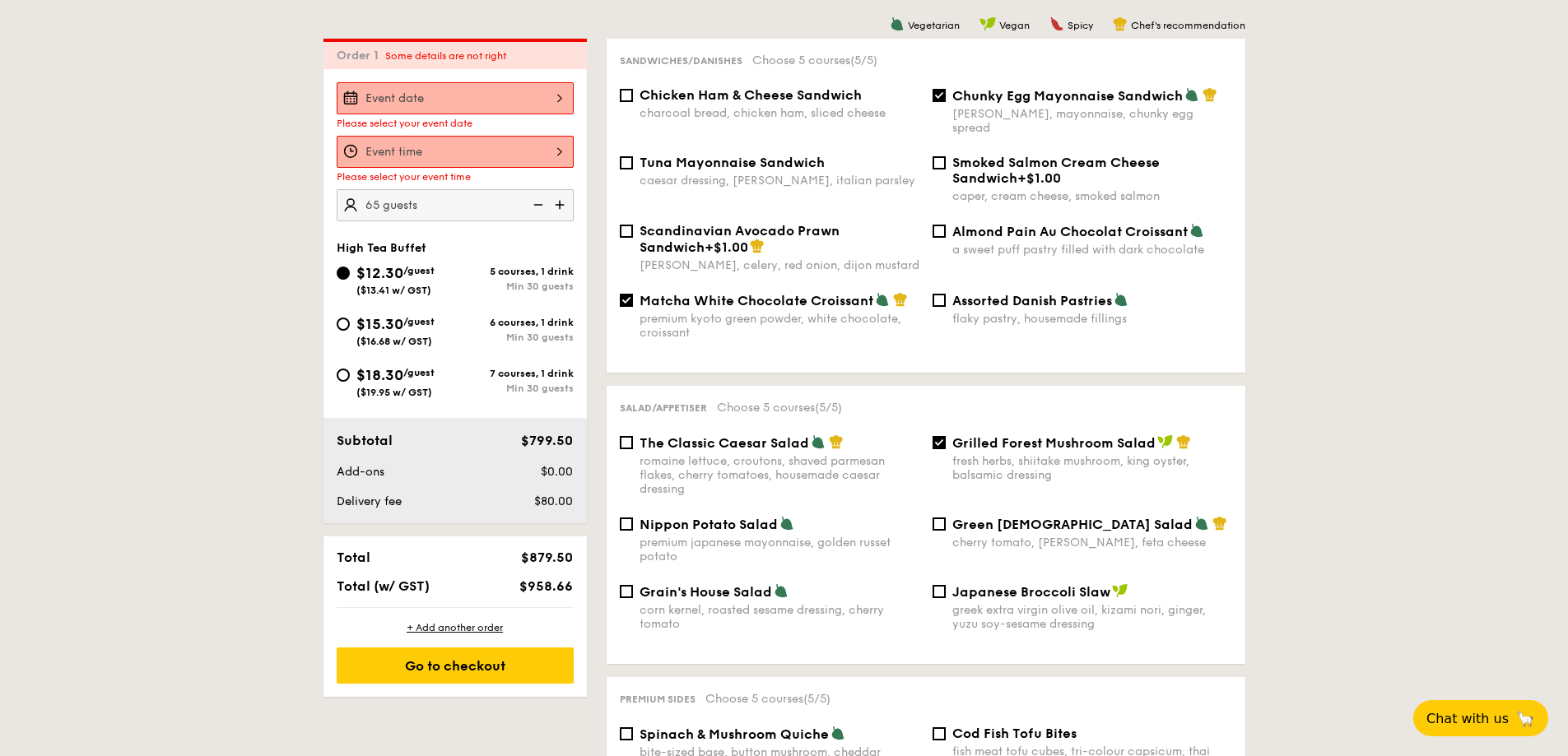
scroll to position [439, 0]
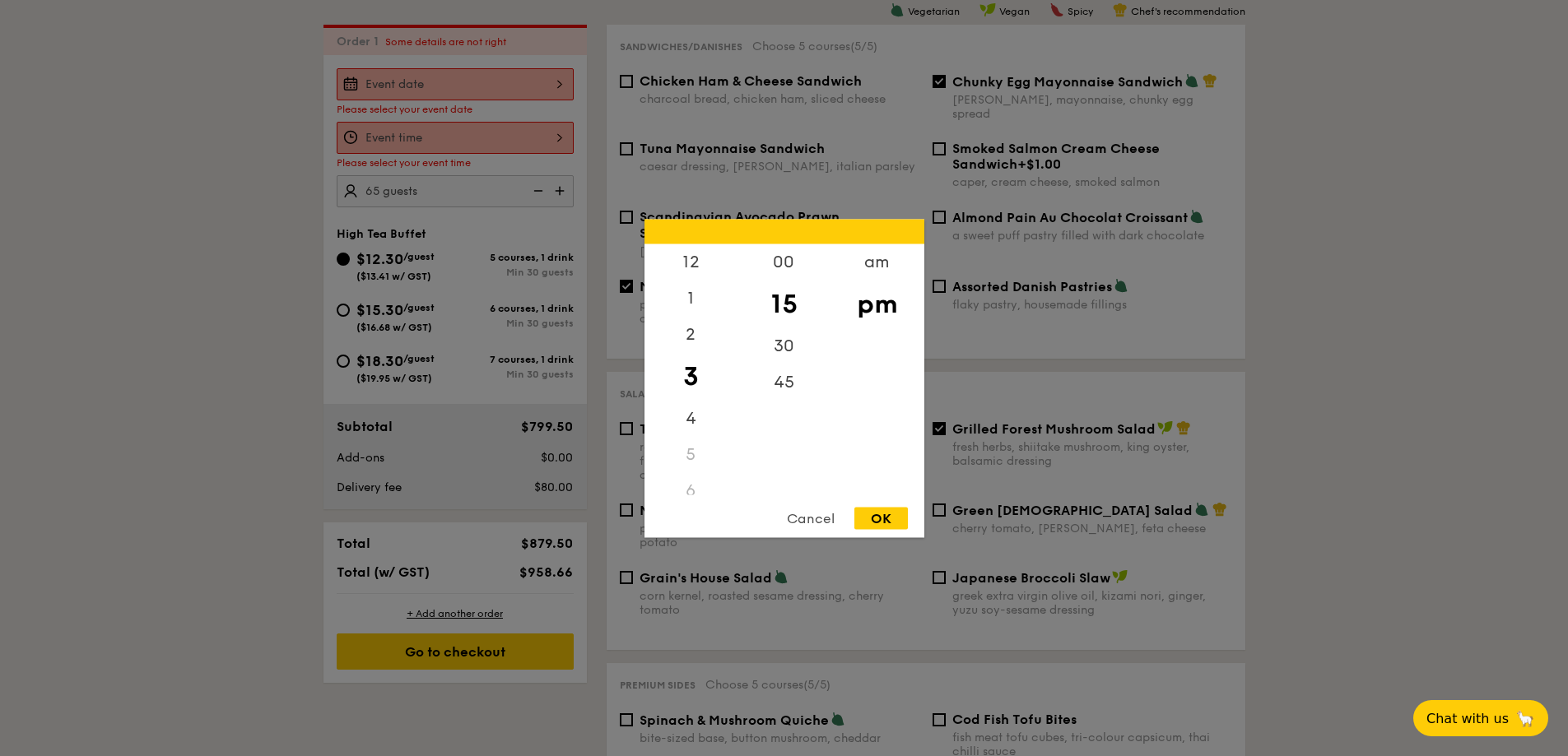
click at [501, 143] on div "12 1 2 3 4 5 6 7 8 9 10 11 00 15 30 45 am pm Cancel OK" at bounding box center [456, 137] width 237 height 32
click at [789, 349] on div "30" at bounding box center [784, 352] width 93 height 48
click at [888, 520] on div "OK" at bounding box center [881, 518] width 54 height 22
type input "3:30PM"
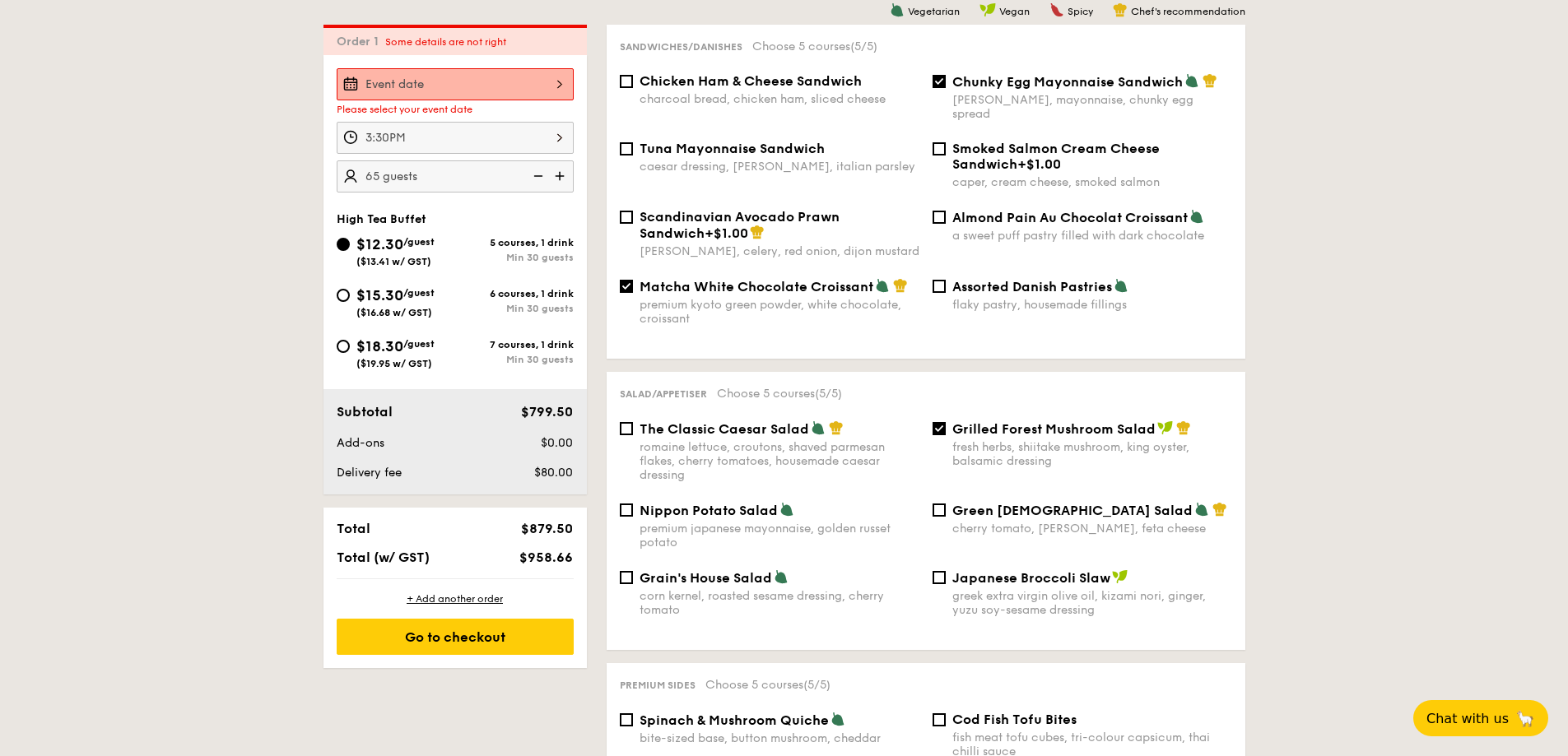
click at [524, 96] on div at bounding box center [456, 84] width 237 height 32
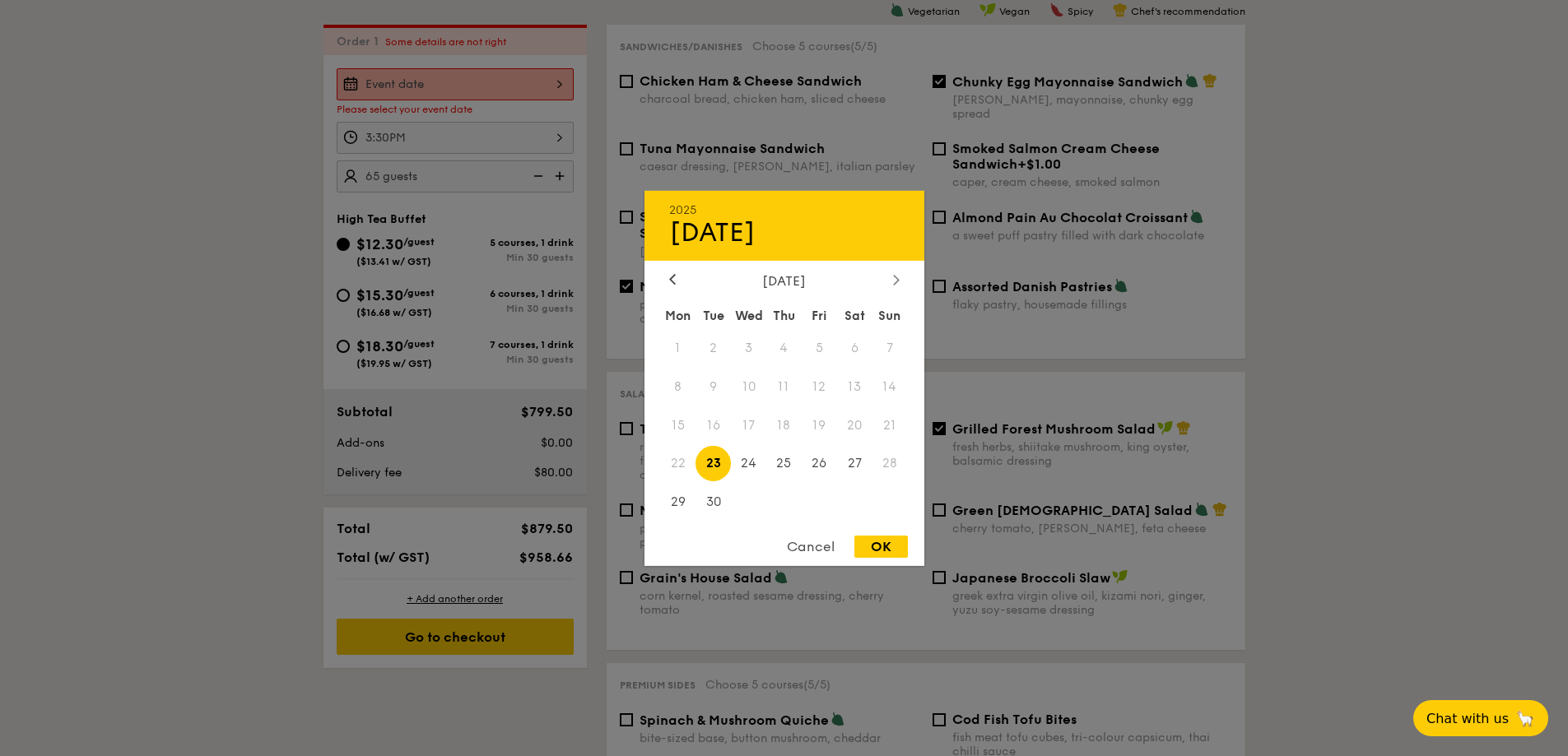
click at [897, 280] on icon at bounding box center [896, 279] width 7 height 11
click at [680, 386] on span "6" at bounding box center [678, 386] width 36 height 36
click at [891, 548] on div "OK" at bounding box center [881, 546] width 54 height 22
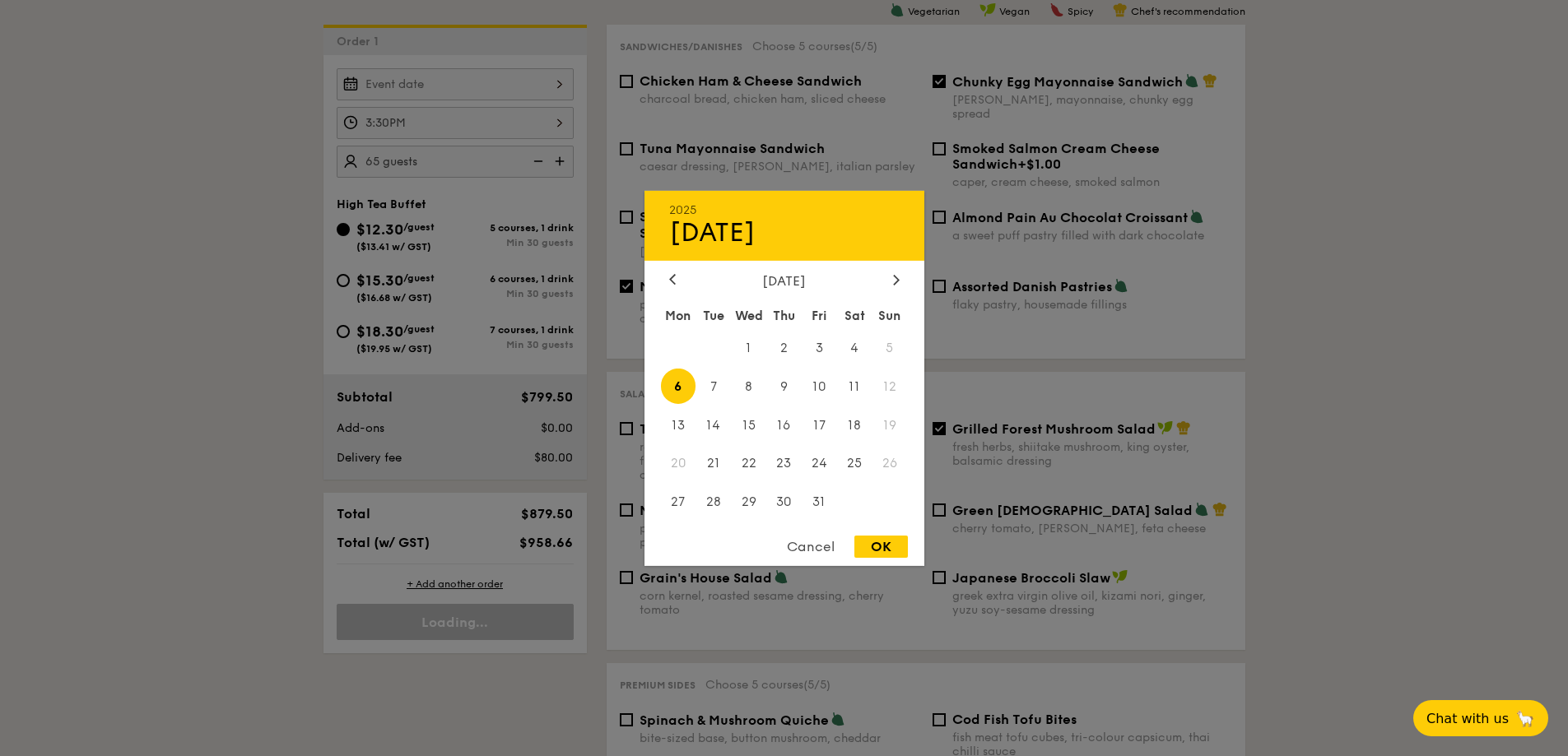
type input "Oct 06, 2025"
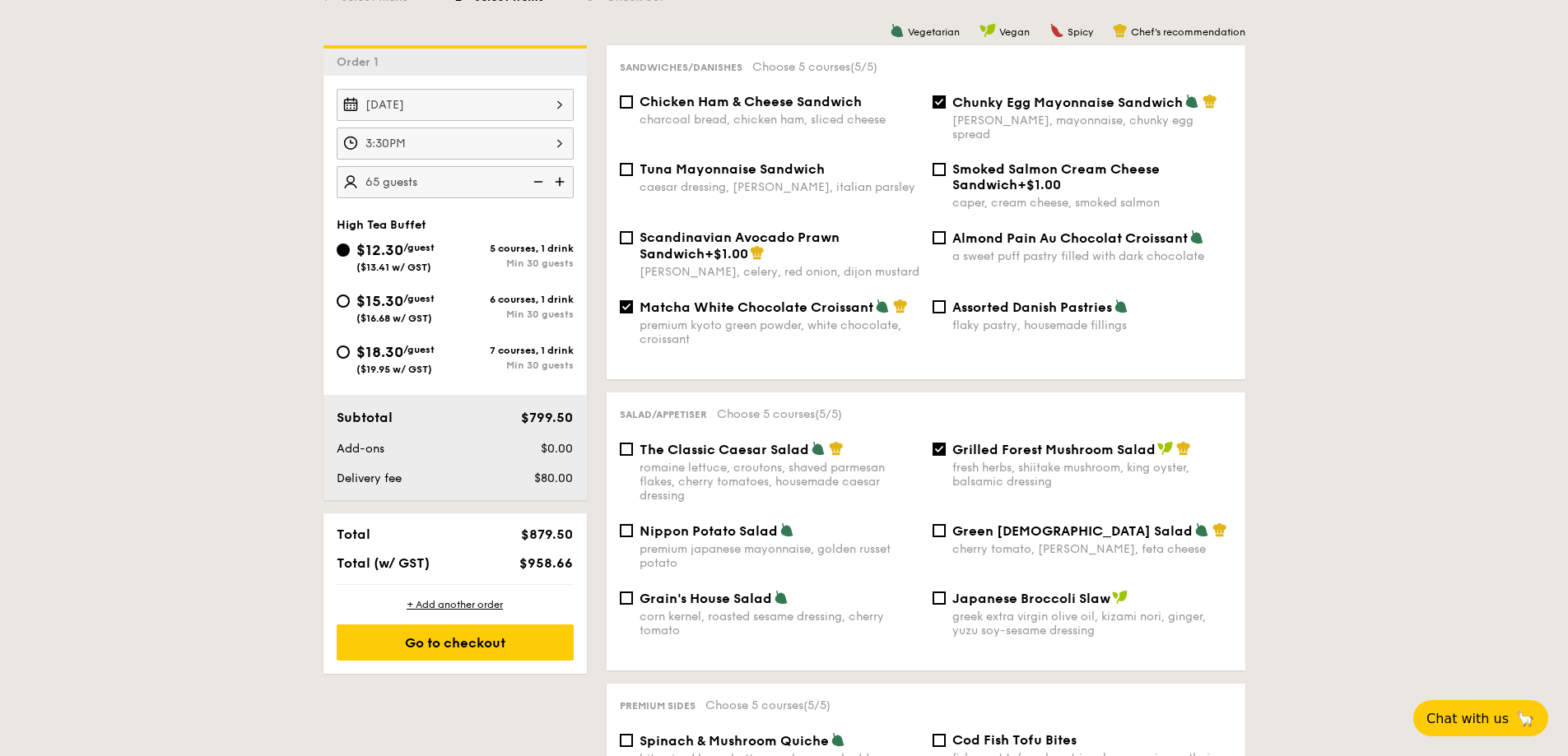
scroll to position [522, 0]
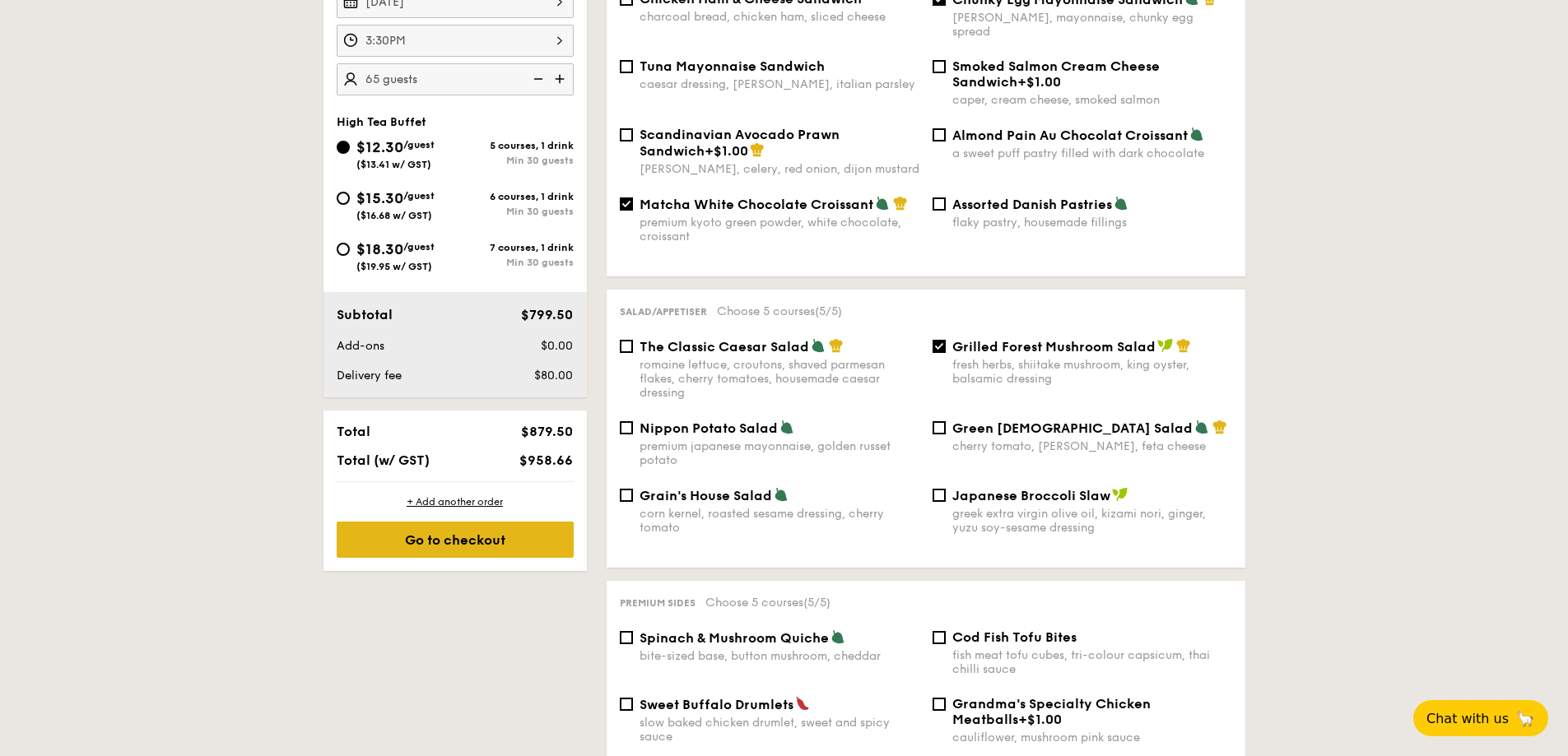
click at [484, 543] on div "Go to checkout" at bounding box center [456, 540] width 237 height 37
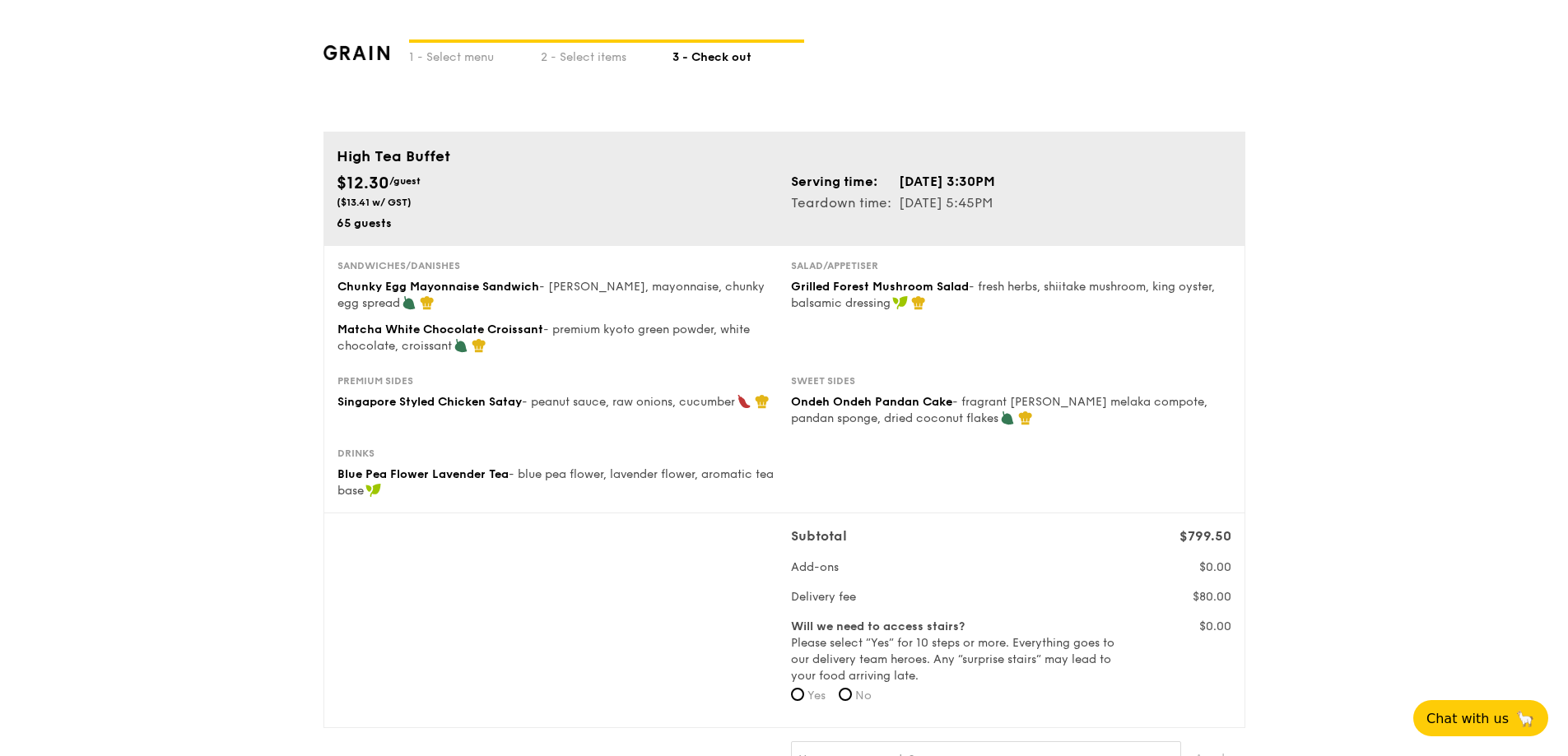
click at [412, 150] on div "High Tea Buffet" at bounding box center [785, 156] width 896 height 23
copy div "High Tea Buffet"
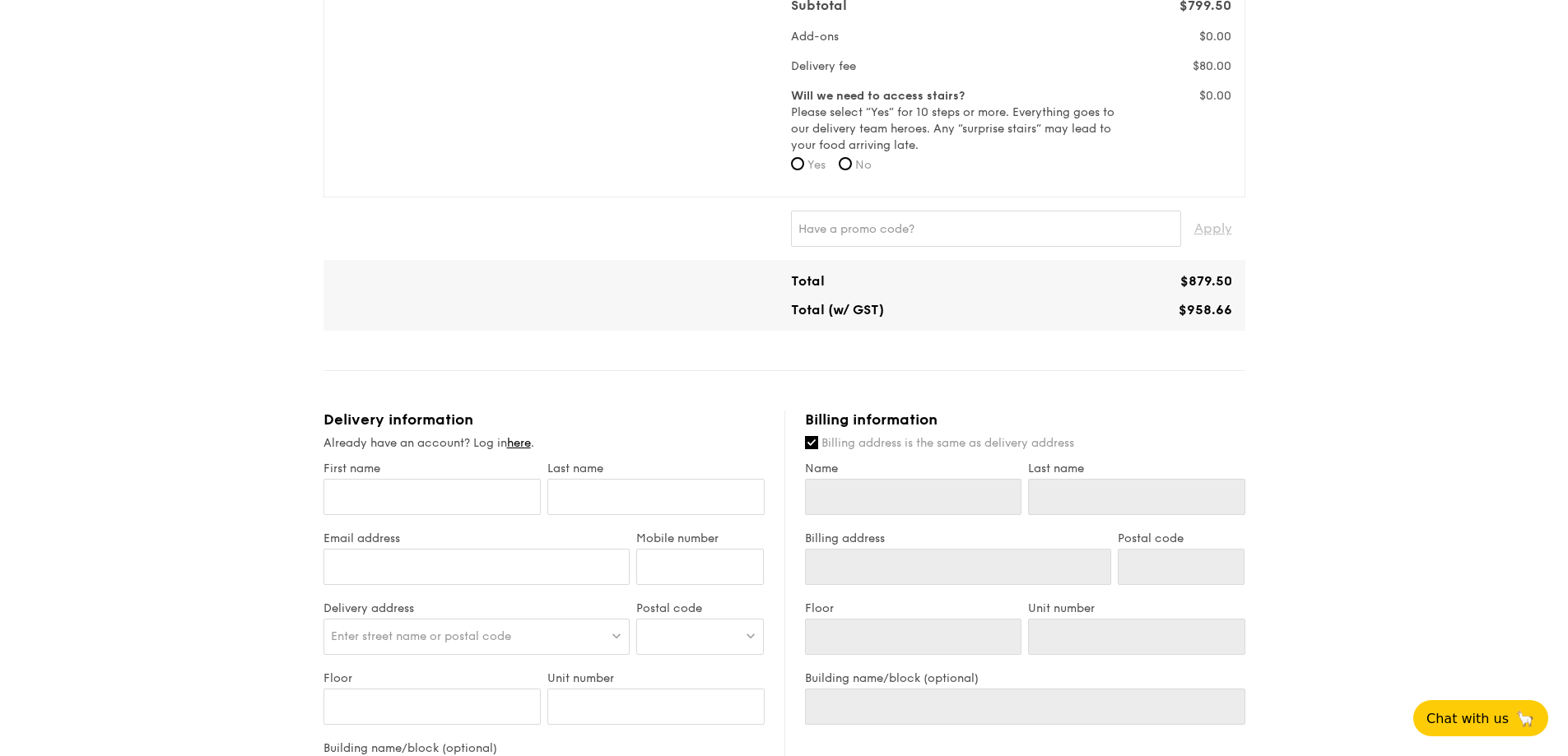
scroll to position [247, 0]
